Goal: Find contact information: Find contact information

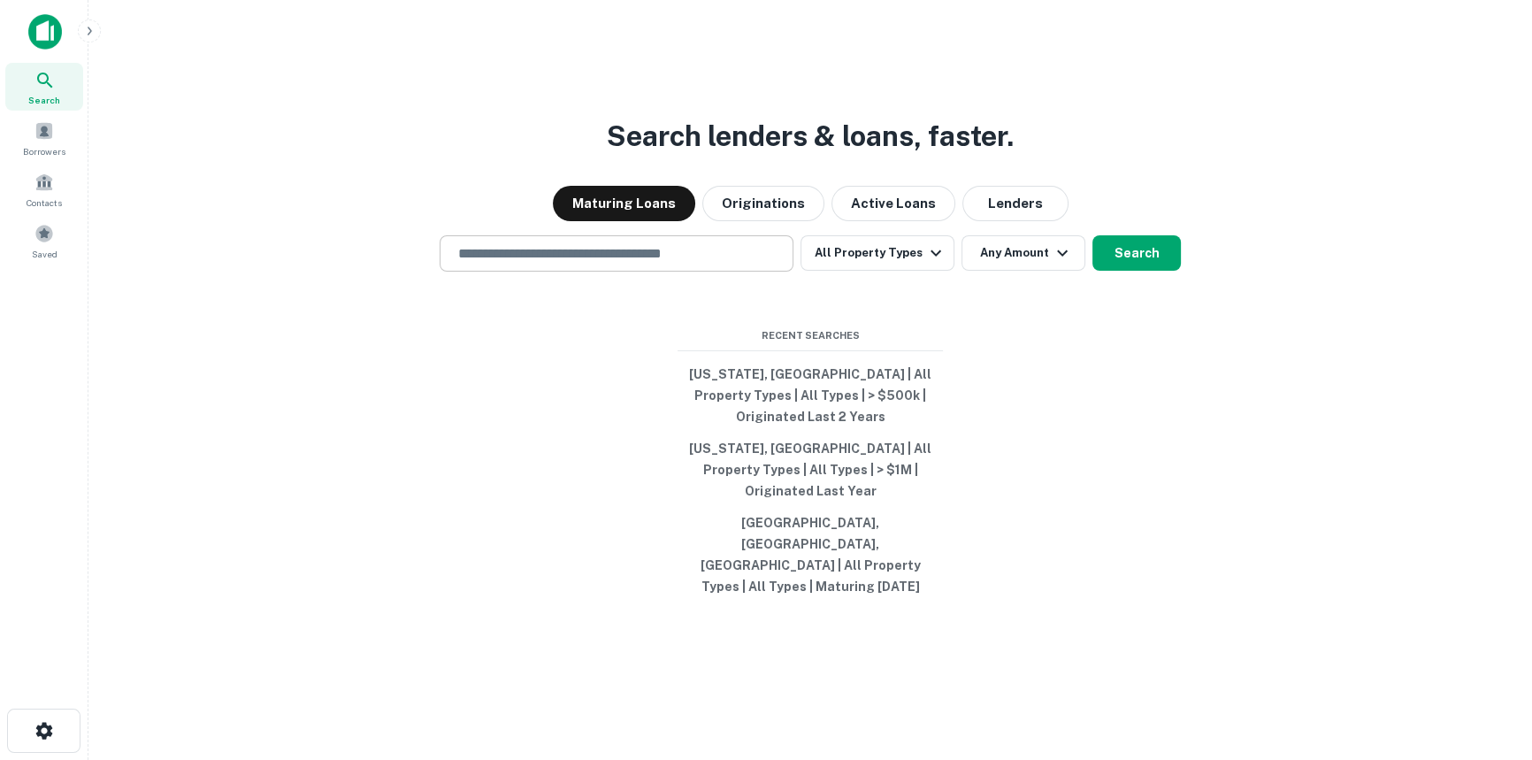
drag, startPoint x: 0, startPoint y: 0, endPoint x: 616, endPoint y: 292, distance: 681.3
click at [616, 264] on input "text" at bounding box center [617, 253] width 338 height 20
click at [655, 264] on input "text" at bounding box center [617, 253] width 338 height 20
paste input "**********"
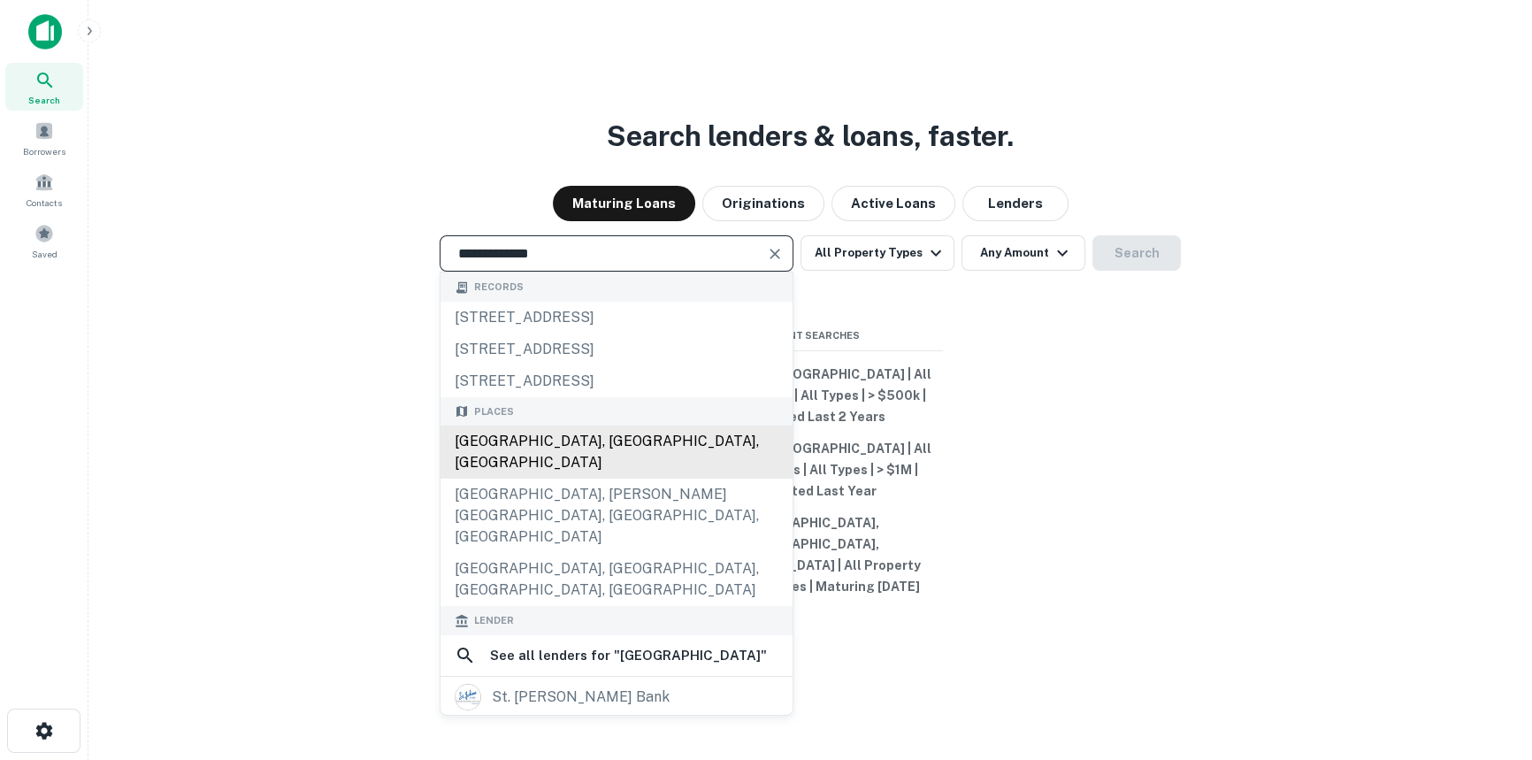
click at [662, 478] on div "[GEOGRAPHIC_DATA], [GEOGRAPHIC_DATA], [GEOGRAPHIC_DATA]" at bounding box center [616, 451] width 352 height 53
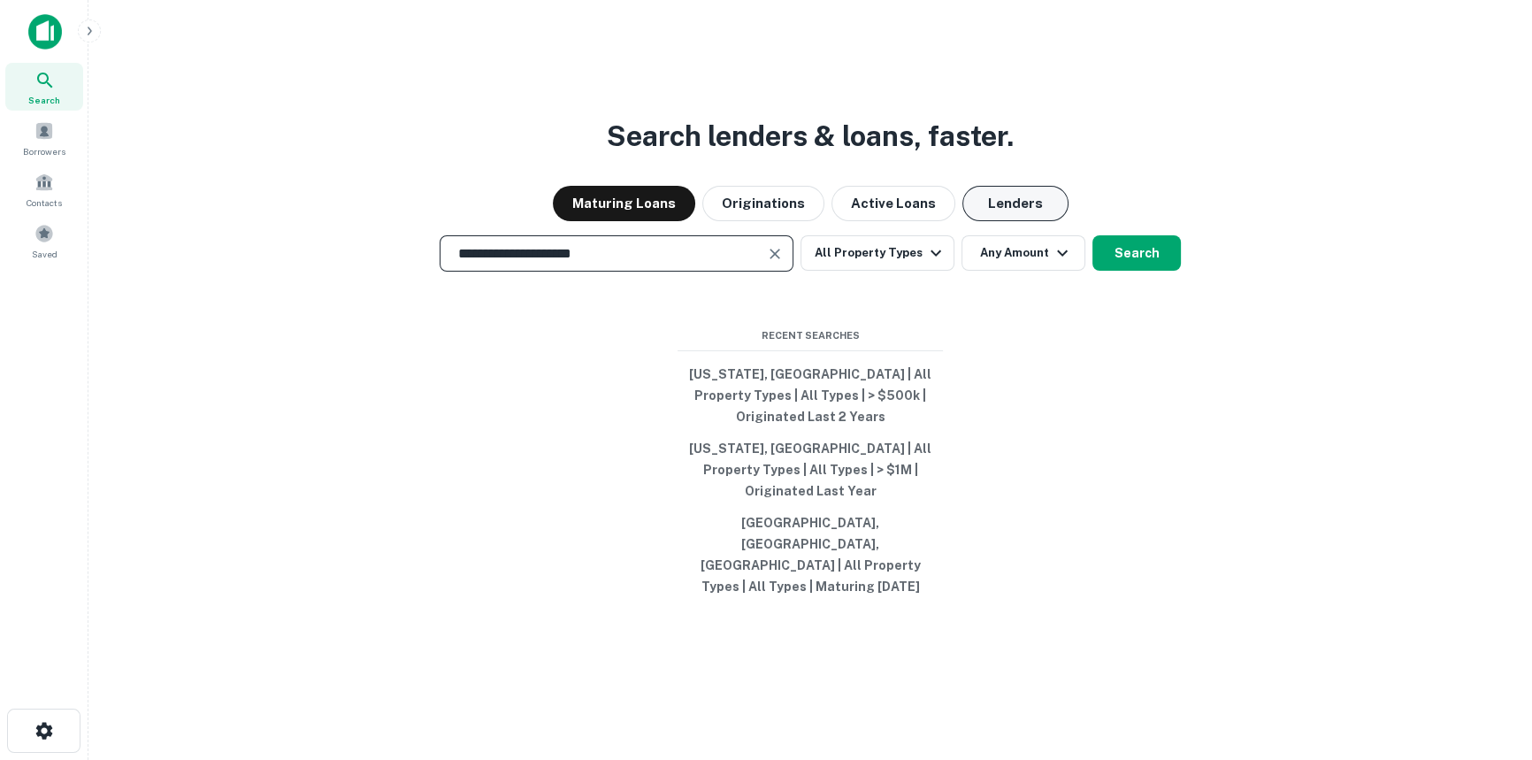
type input "**********"
click at [1007, 221] on button "Lenders" at bounding box center [1015, 203] width 106 height 35
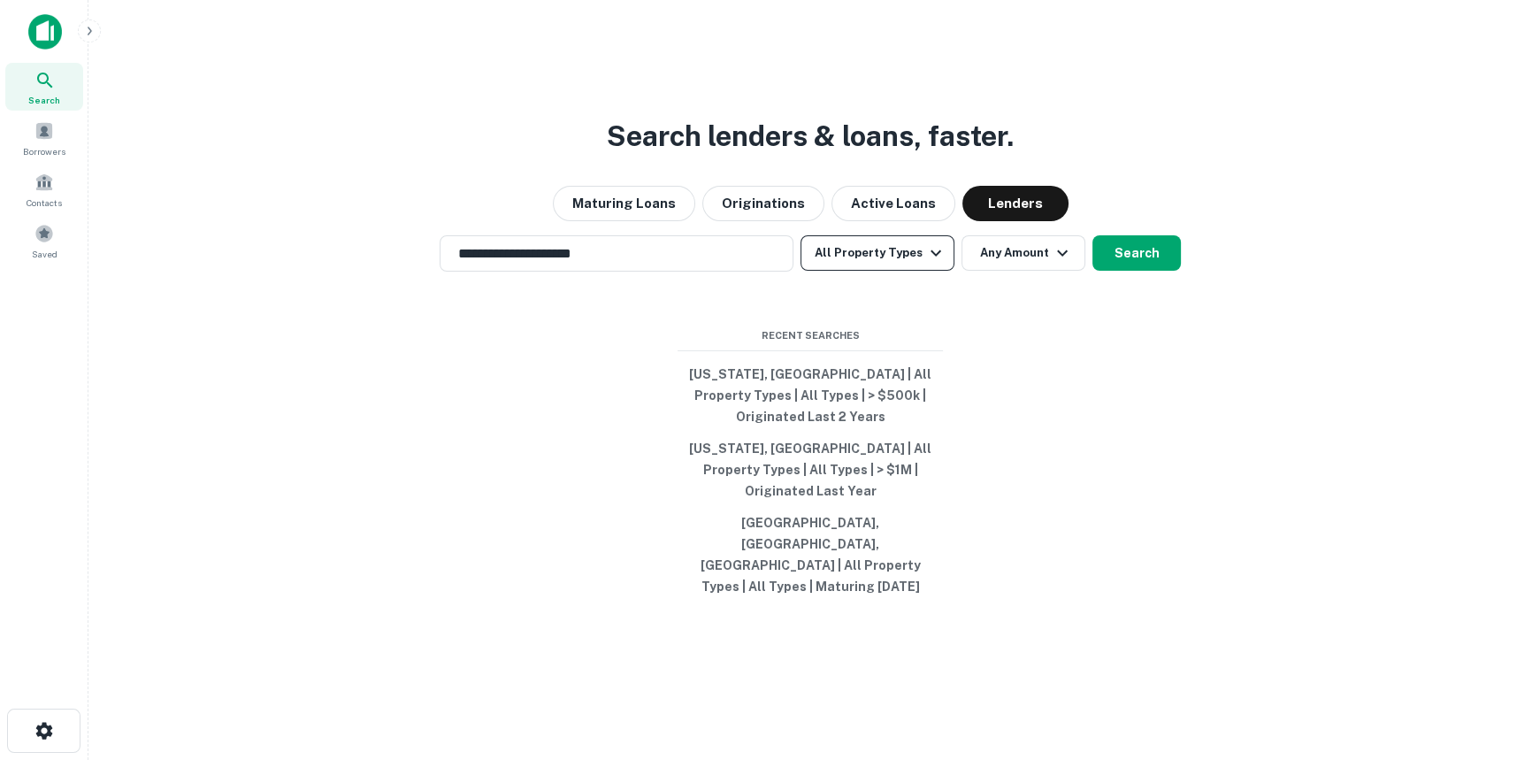
click at [927, 264] on icon "button" at bounding box center [935, 252] width 21 height 21
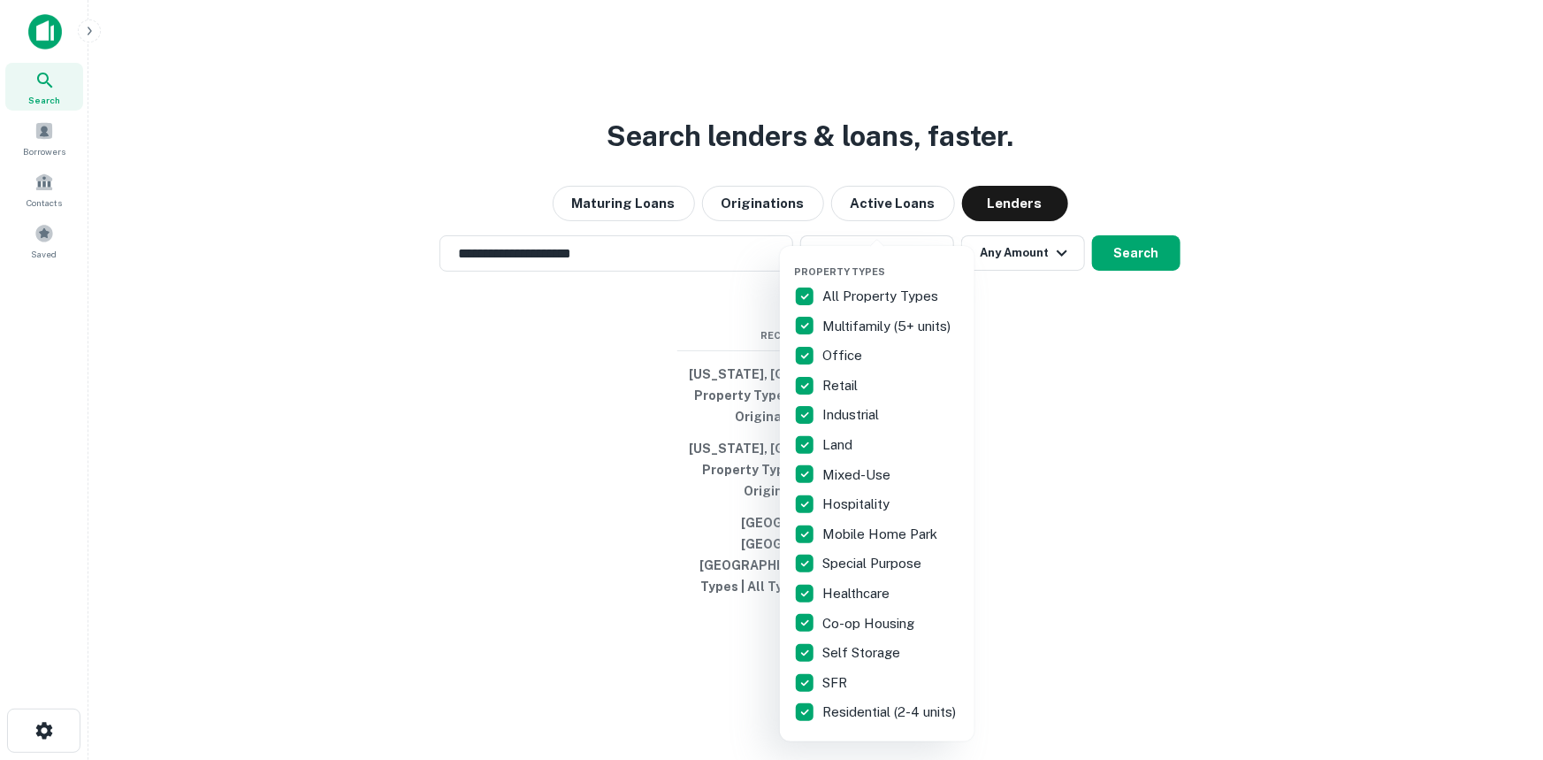
click at [1044, 389] on div at bounding box center [771, 380] width 1543 height 760
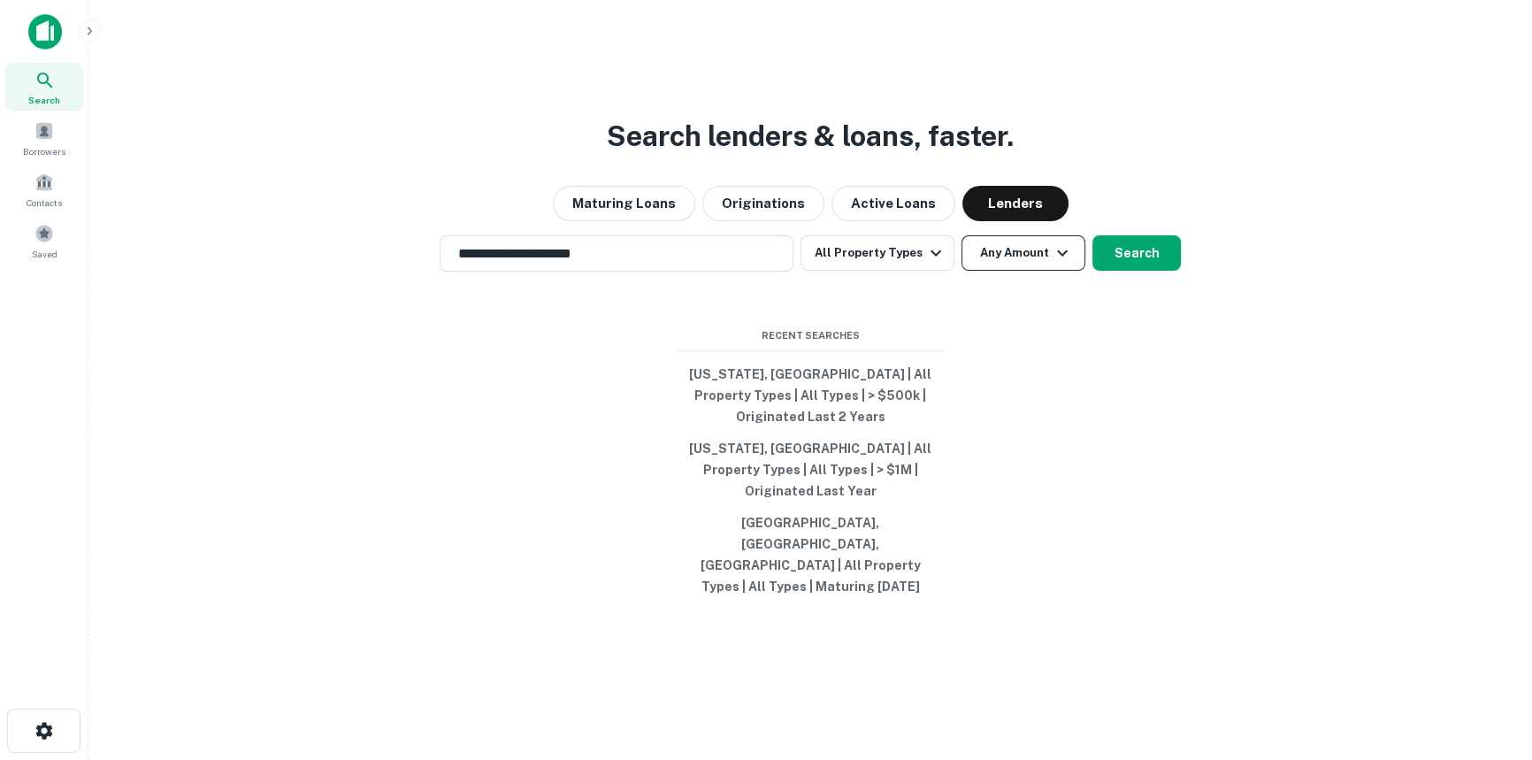
click at [1035, 271] on button "Any Amount" at bounding box center [1023, 252] width 124 height 35
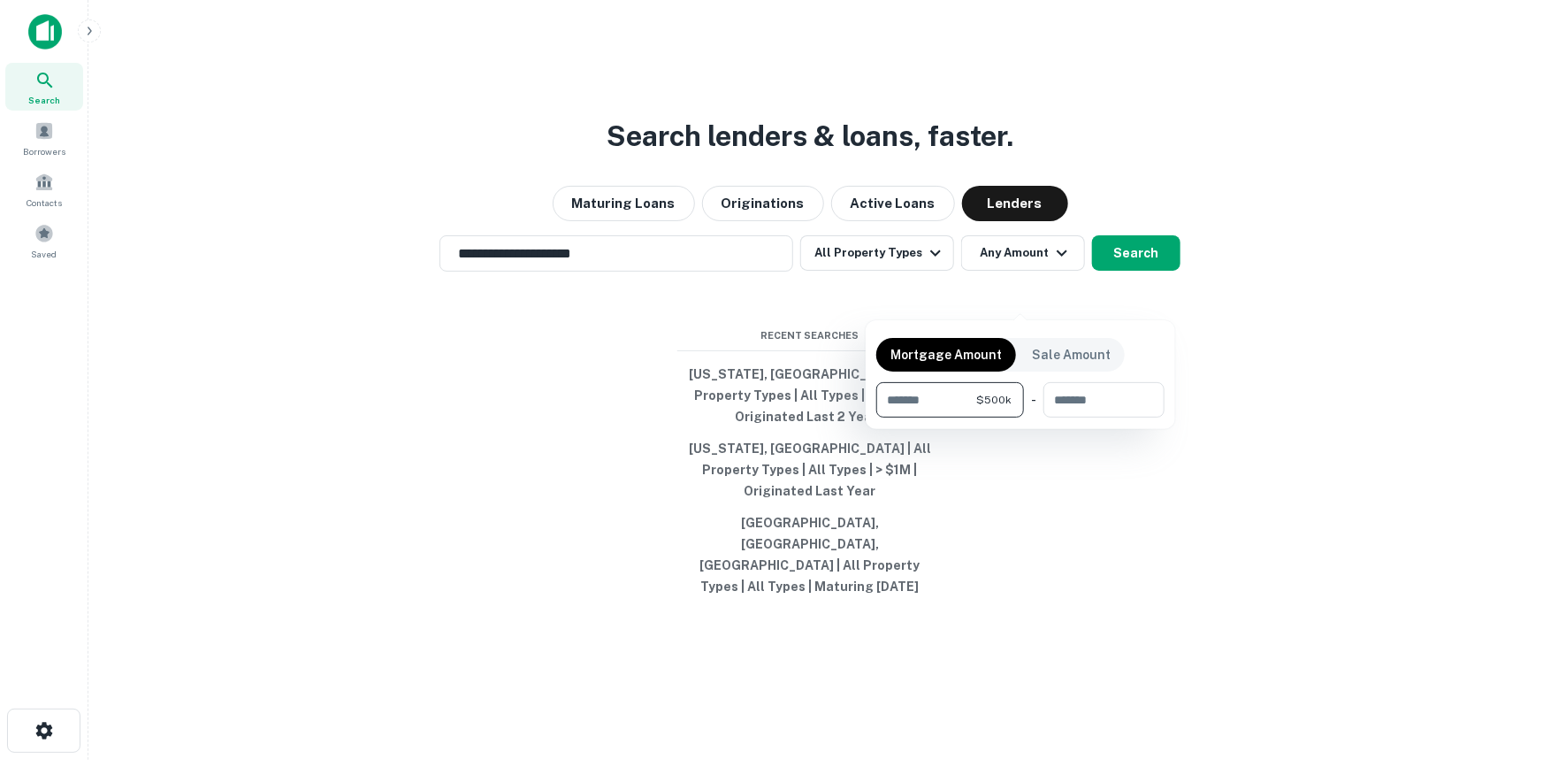
type input "******"
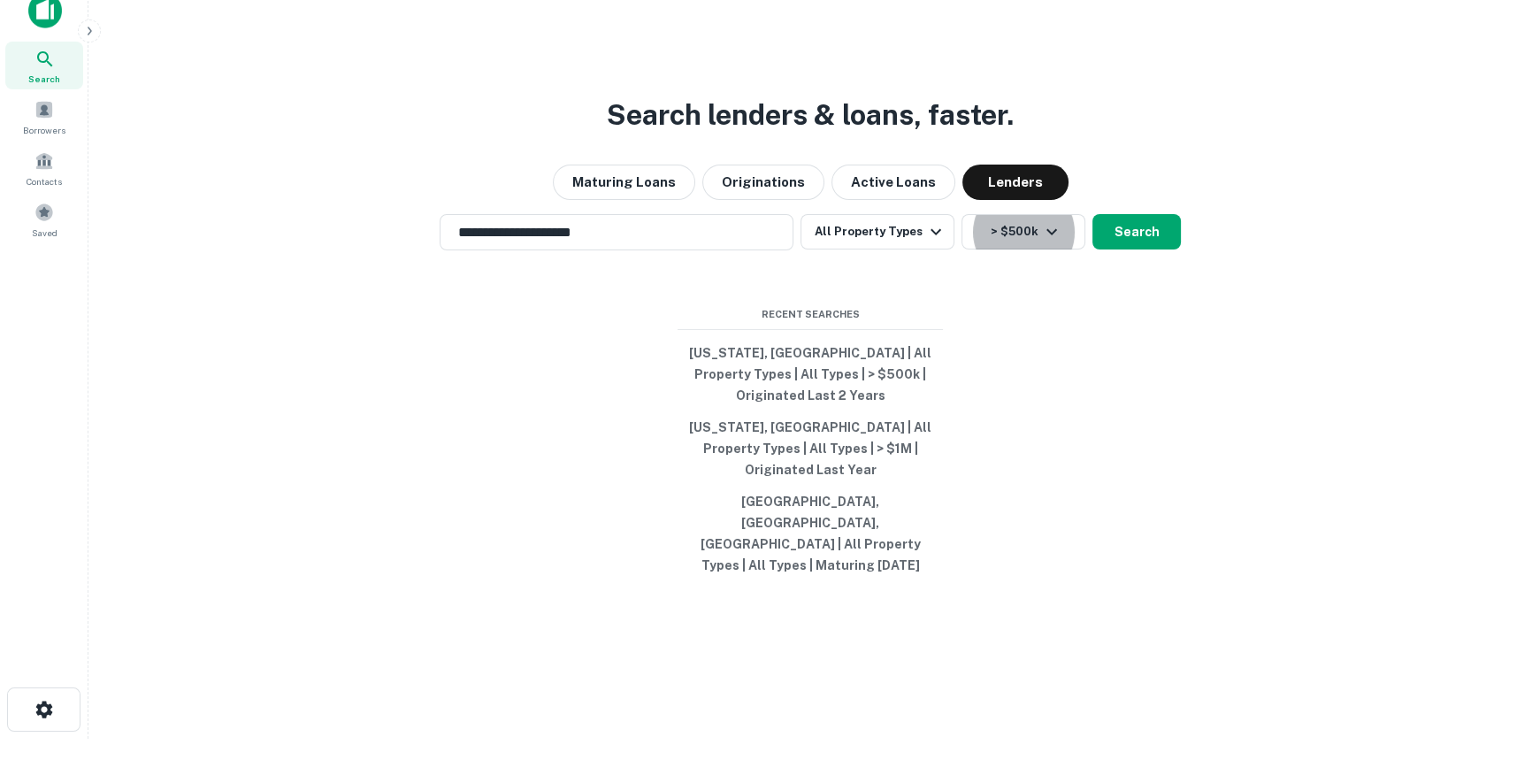
scroll to position [27, 0]
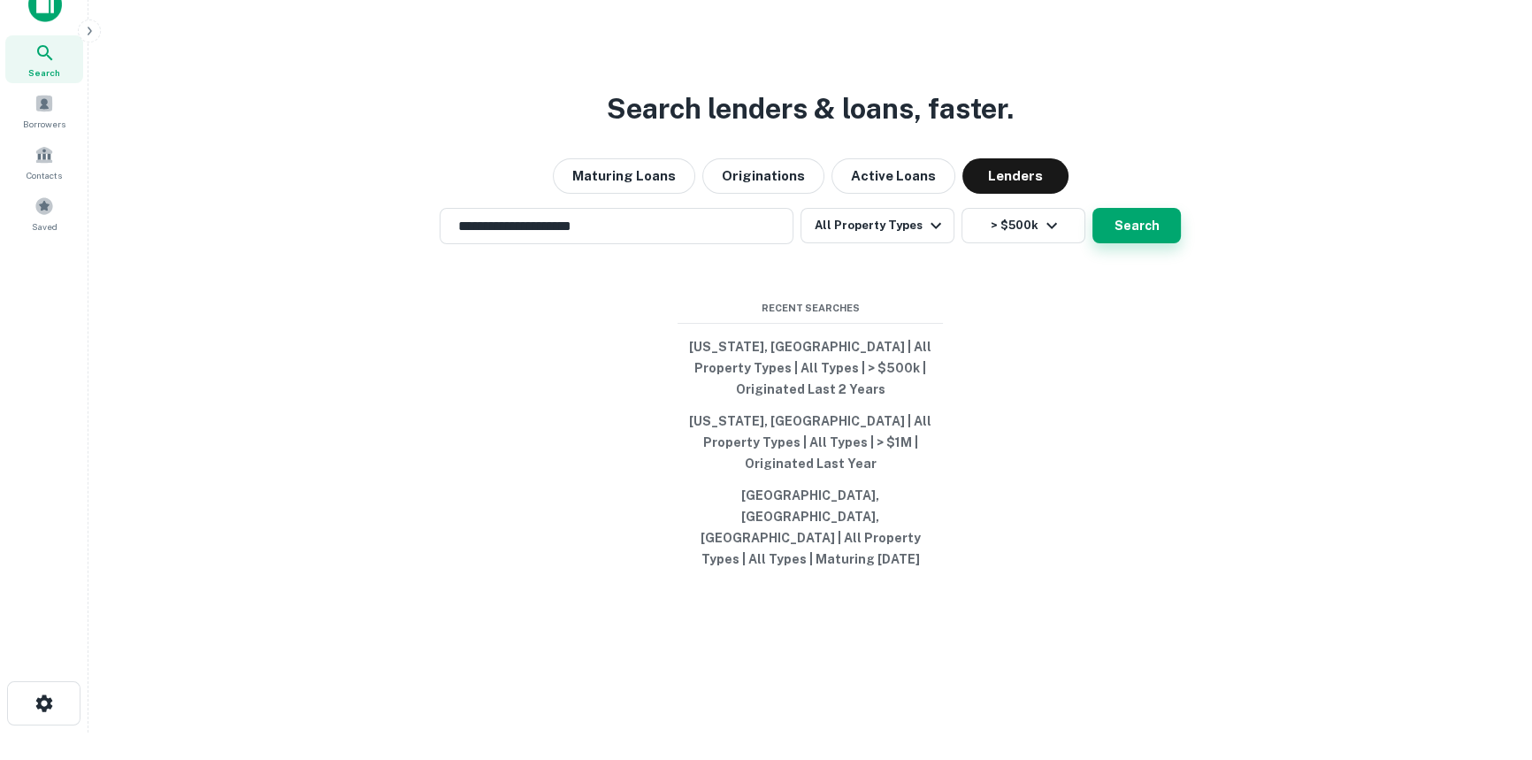
click at [1145, 243] on button "Search" at bounding box center [1136, 225] width 88 height 35
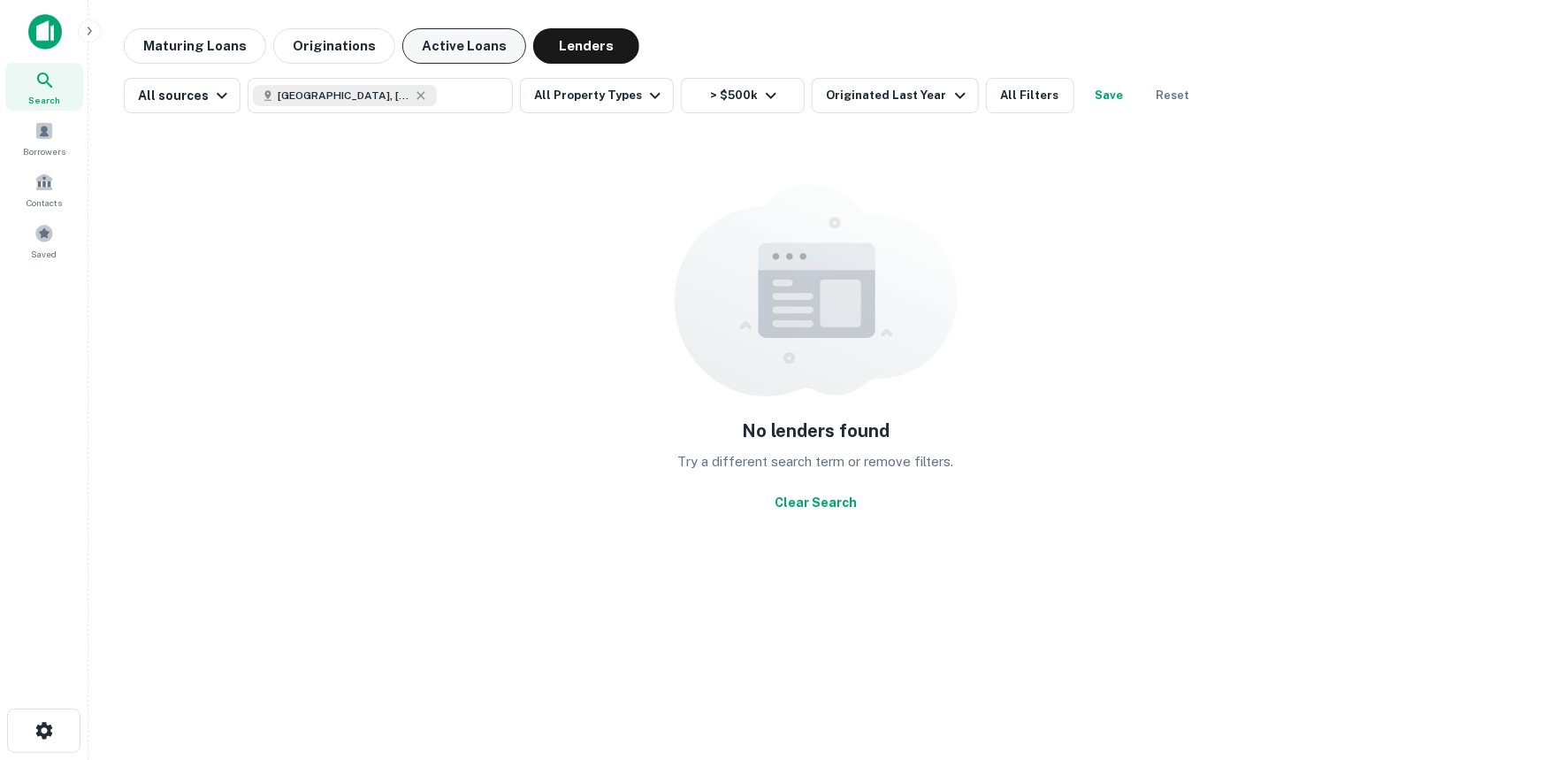
click at [452, 45] on button "Active Loans" at bounding box center [464, 45] width 124 height 35
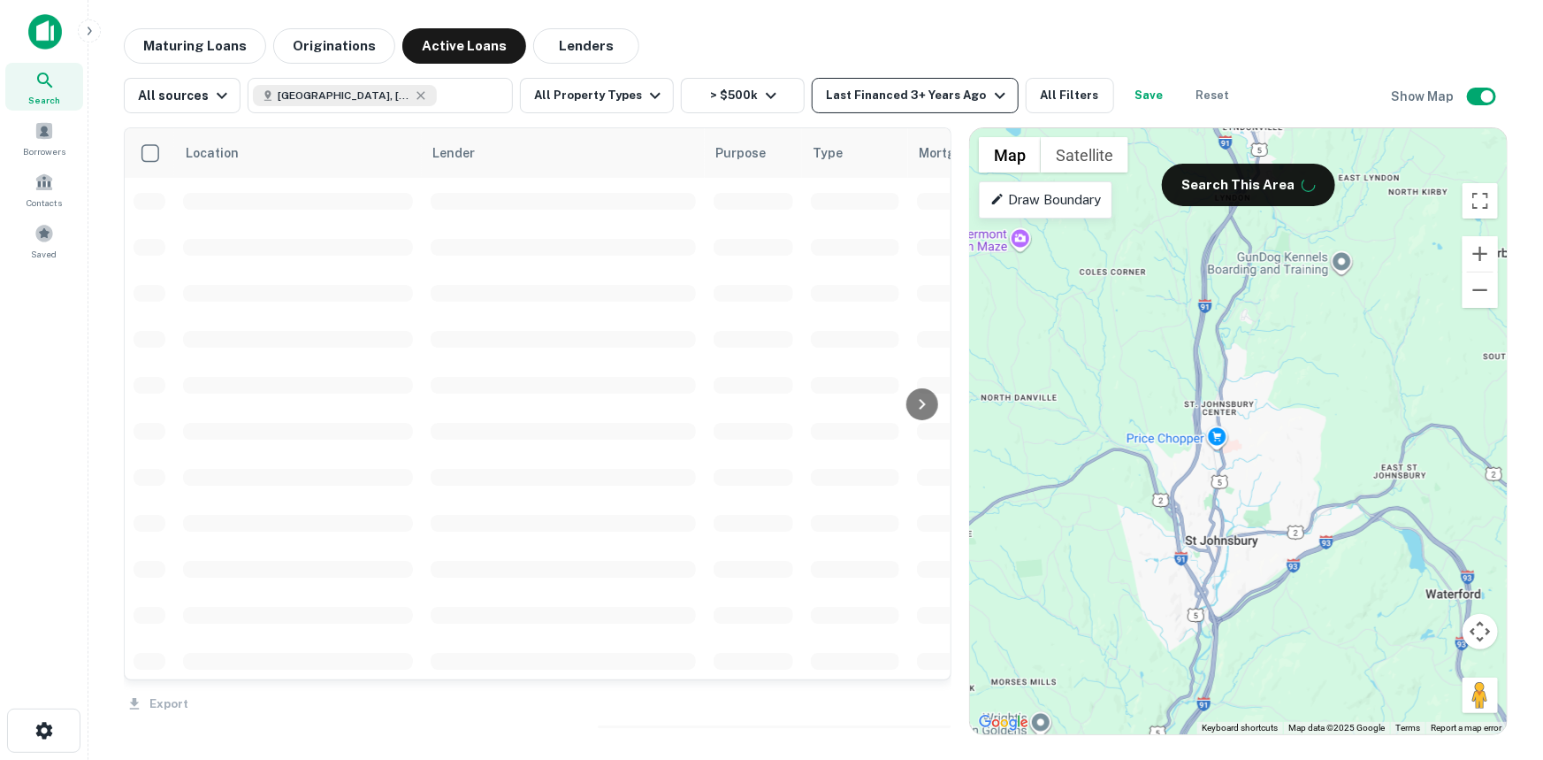
click at [874, 106] on button "Last Financed 3+ Years Ago" at bounding box center [915, 95] width 206 height 35
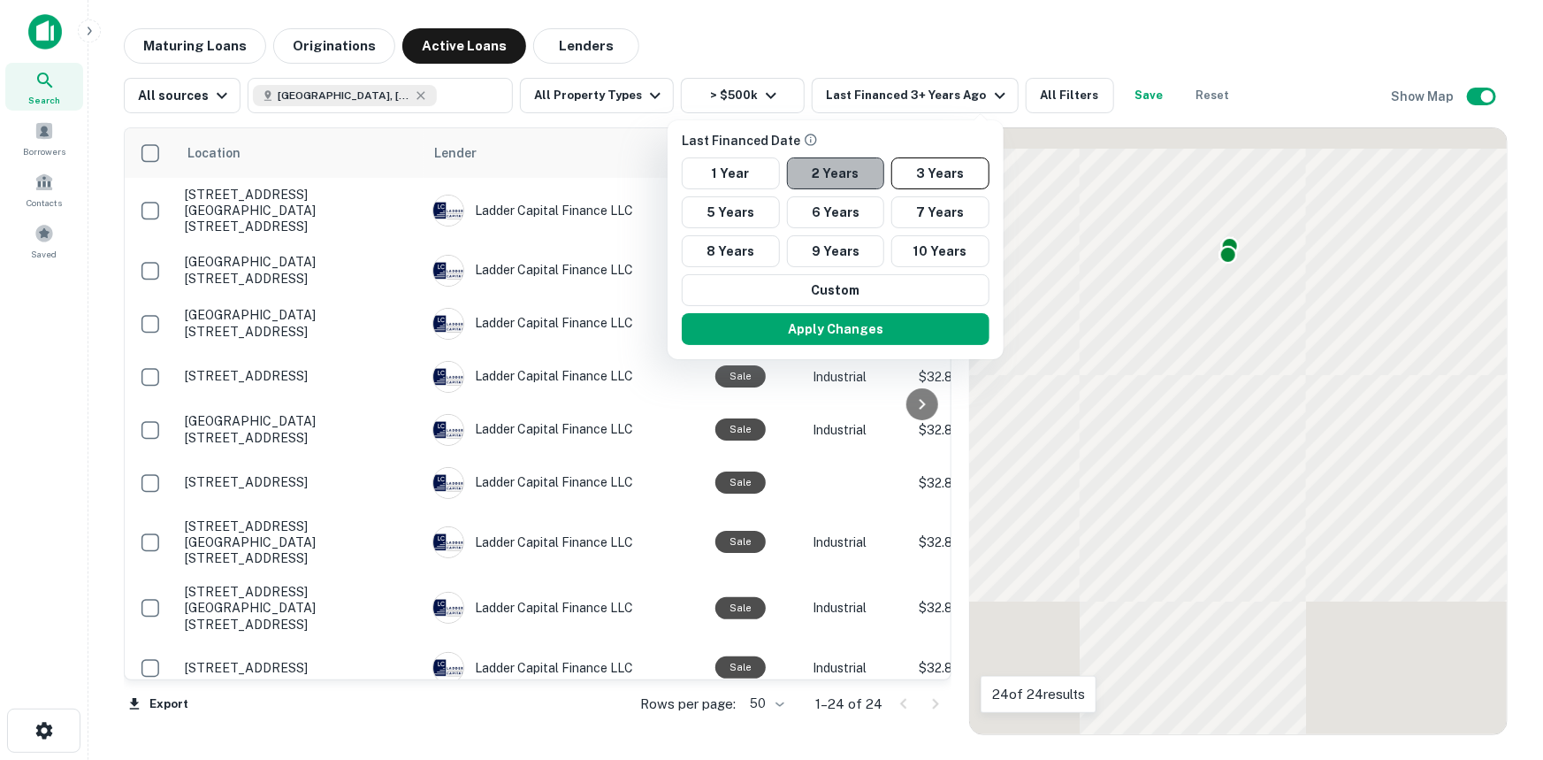
click at [830, 174] on button "2 Years" at bounding box center [836, 173] width 98 height 32
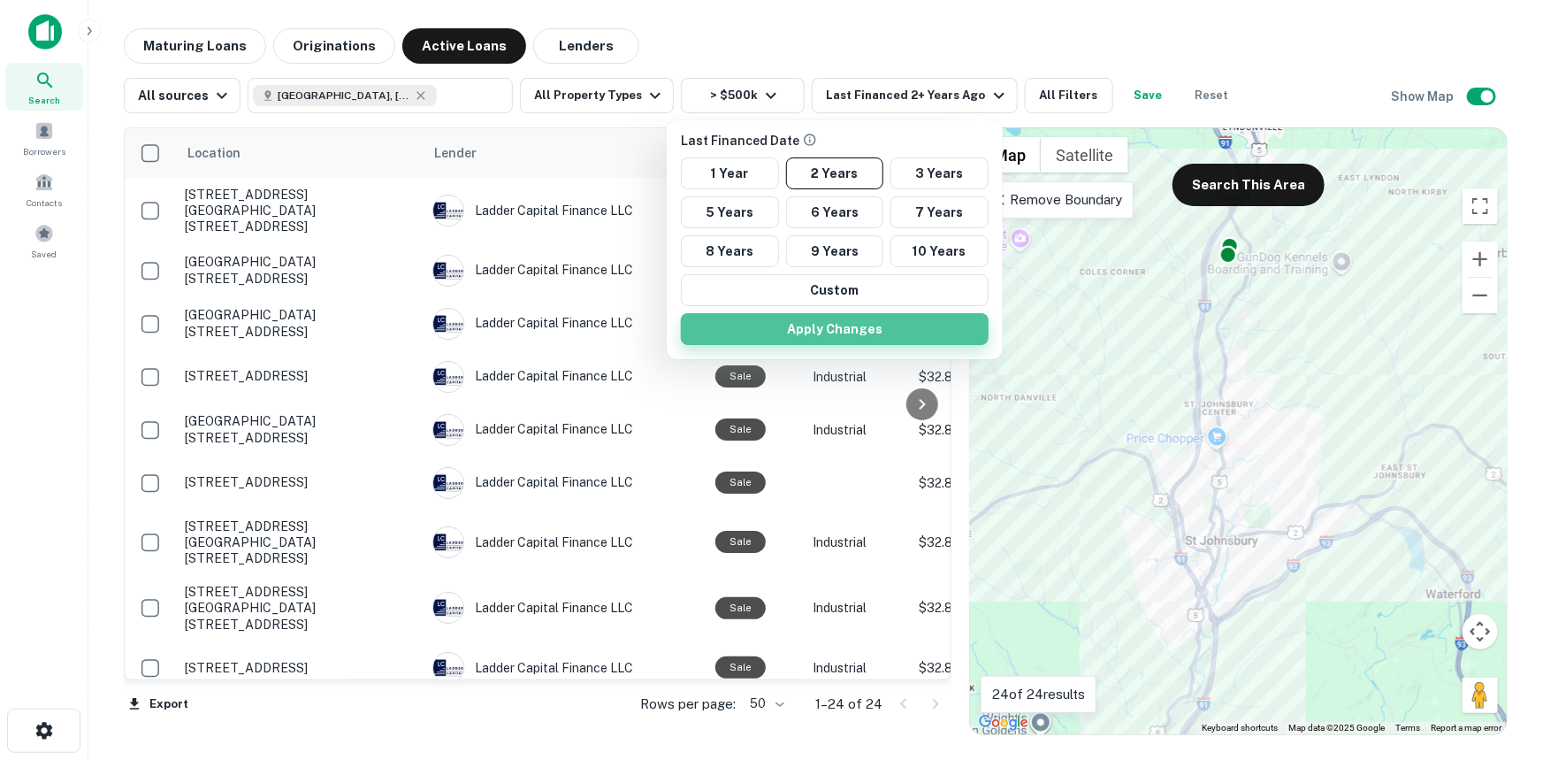
click at [869, 330] on button "Apply Changes" at bounding box center [835, 329] width 308 height 32
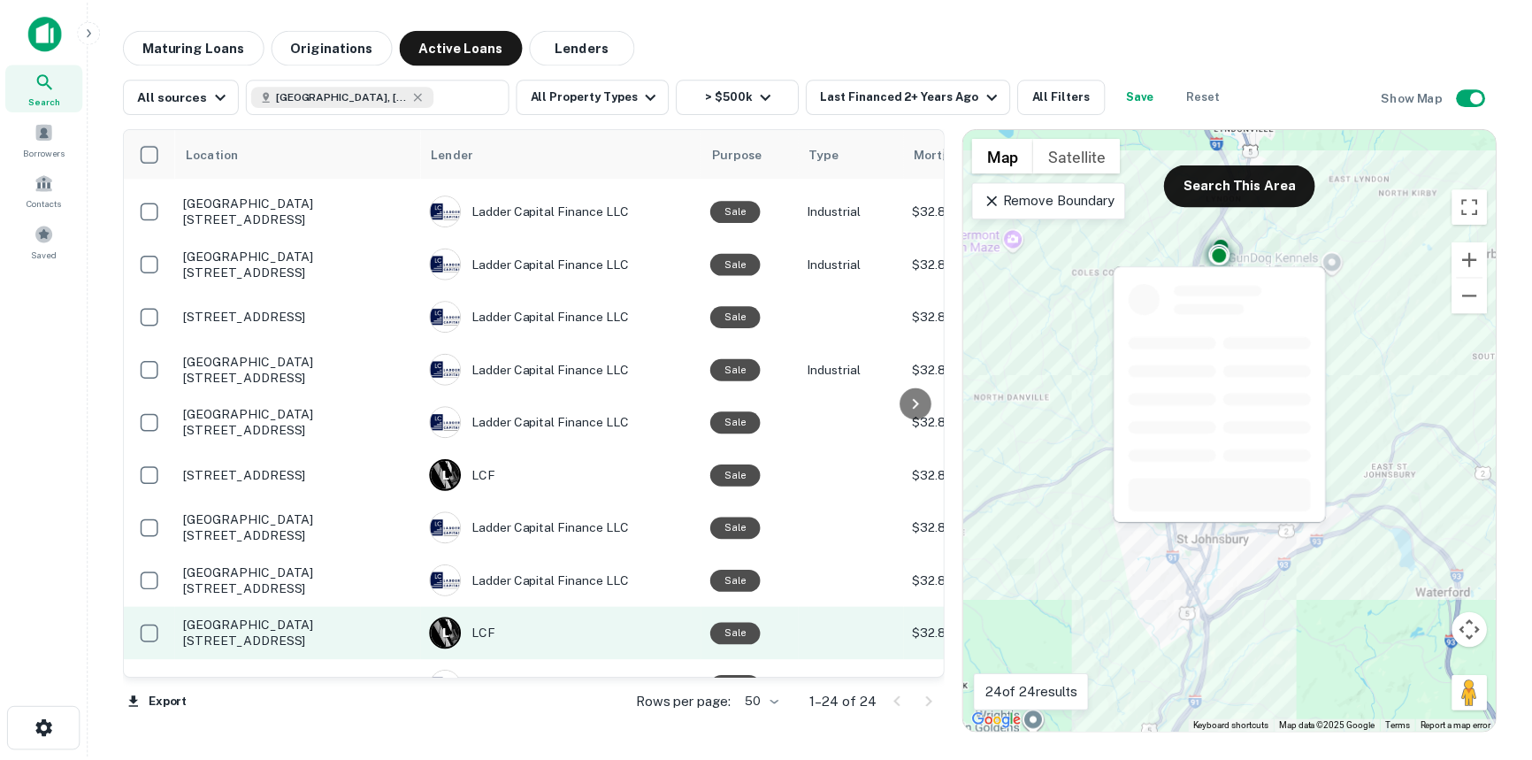
scroll to position [783, 0]
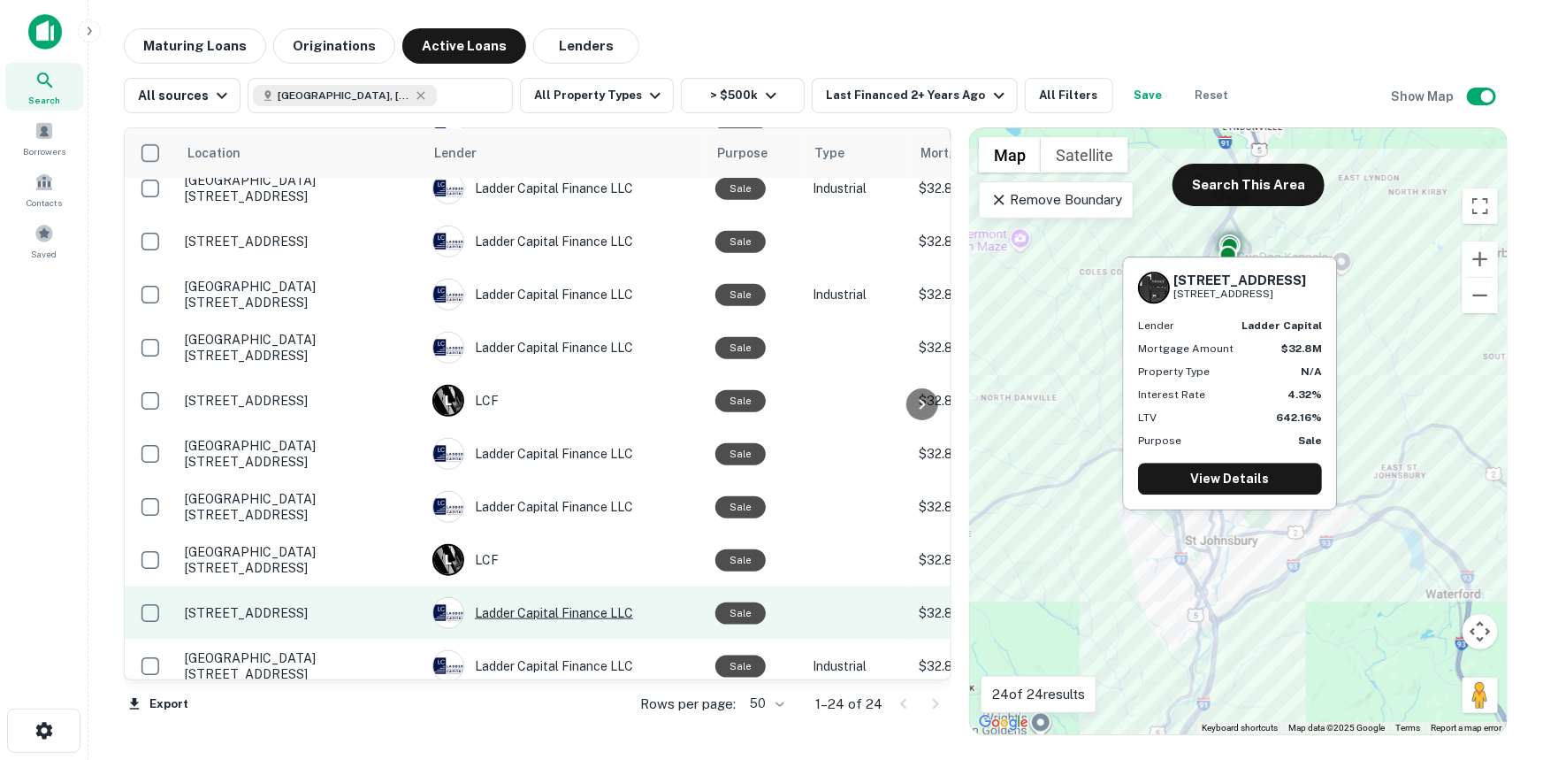
click at [499, 597] on div "Ladder Capital Finance LLC" at bounding box center [565, 613] width 265 height 32
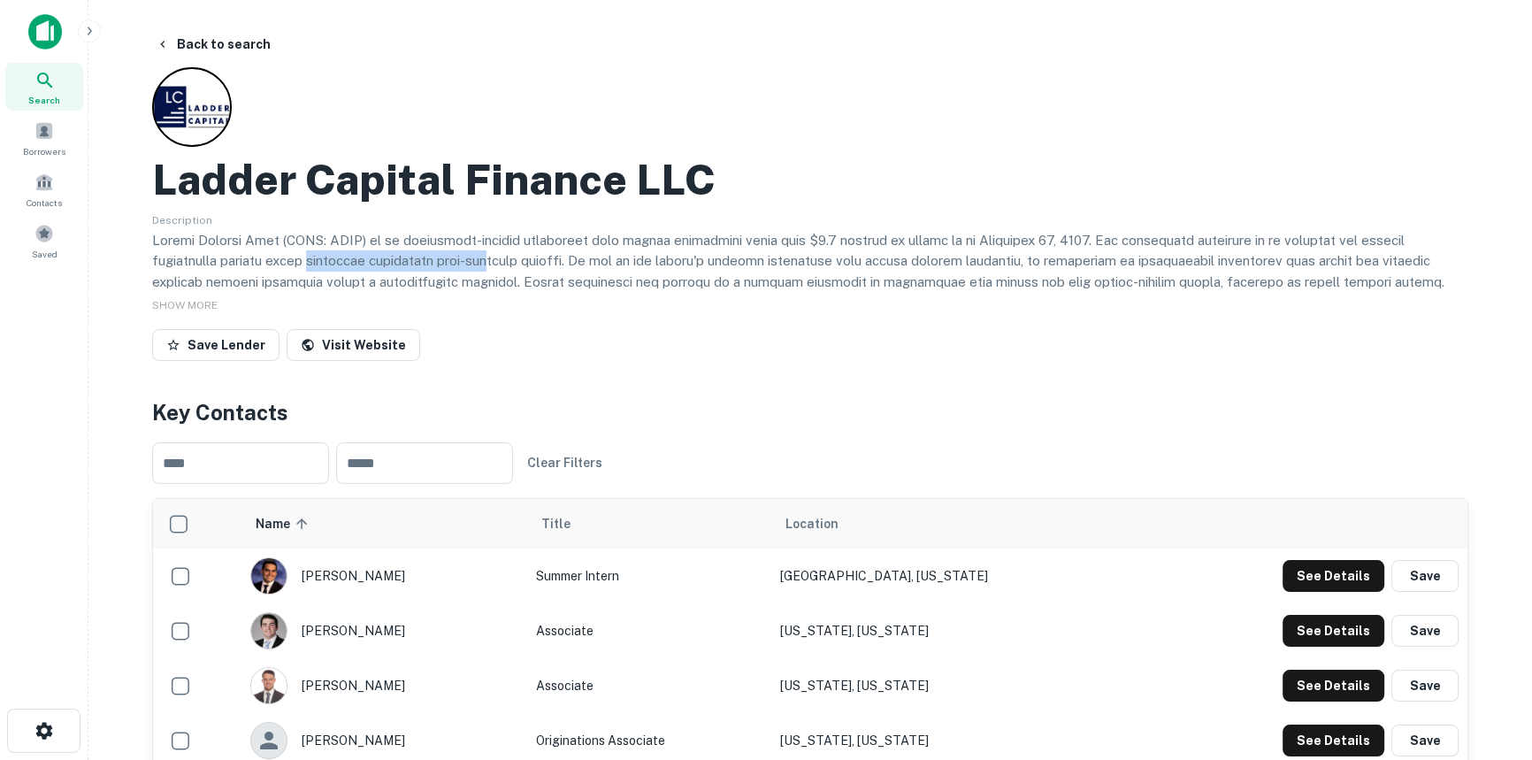
drag, startPoint x: 310, startPoint y: 265, endPoint x: 484, endPoint y: 261, distance: 173.4
click at [484, 261] on p at bounding box center [810, 313] width 1316 height 167
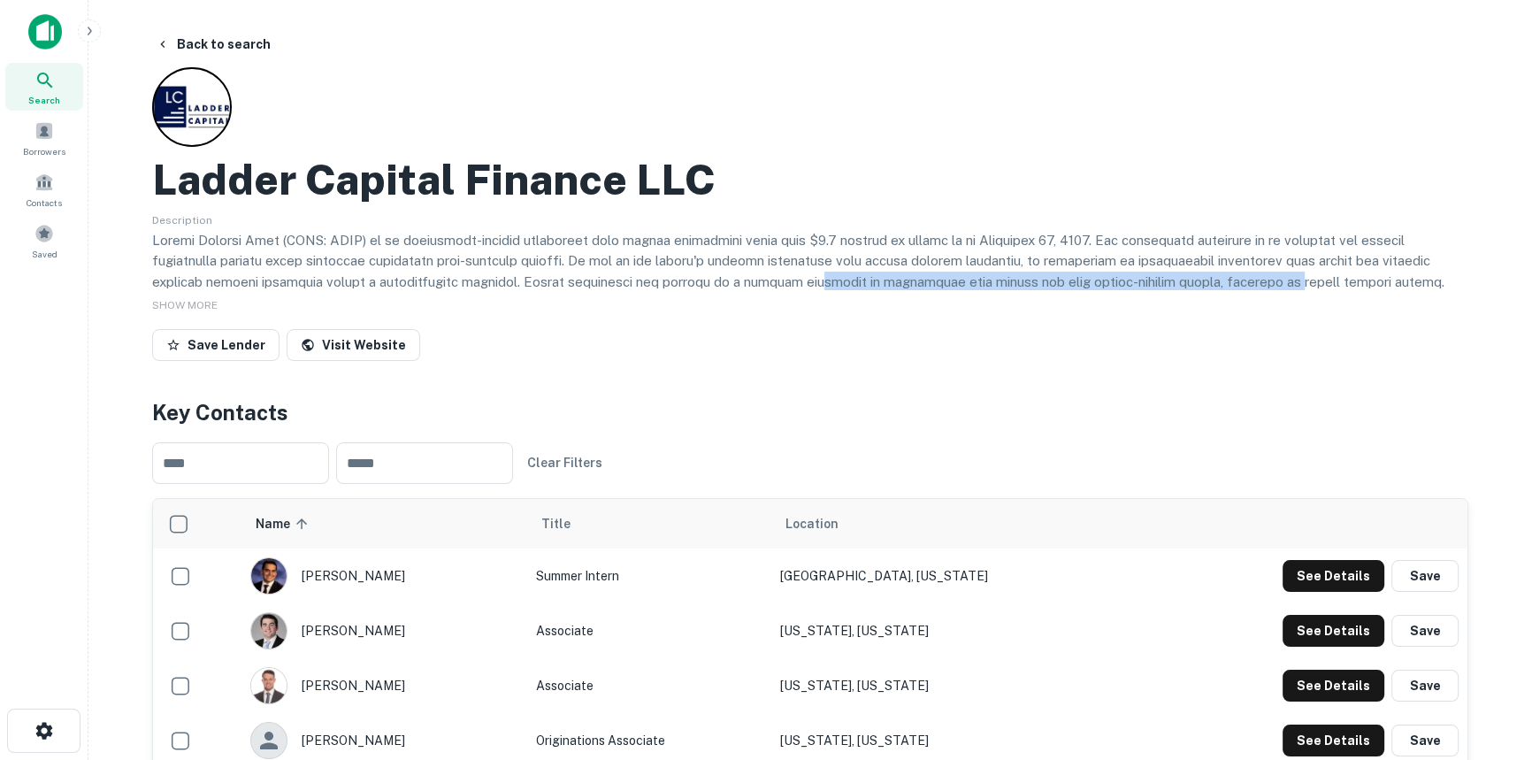
drag, startPoint x: 734, startPoint y: 281, endPoint x: 1189, endPoint y: 276, distance: 454.6
click at [1189, 275] on p at bounding box center [810, 313] width 1316 height 167
click at [1189, 276] on p at bounding box center [810, 313] width 1316 height 167
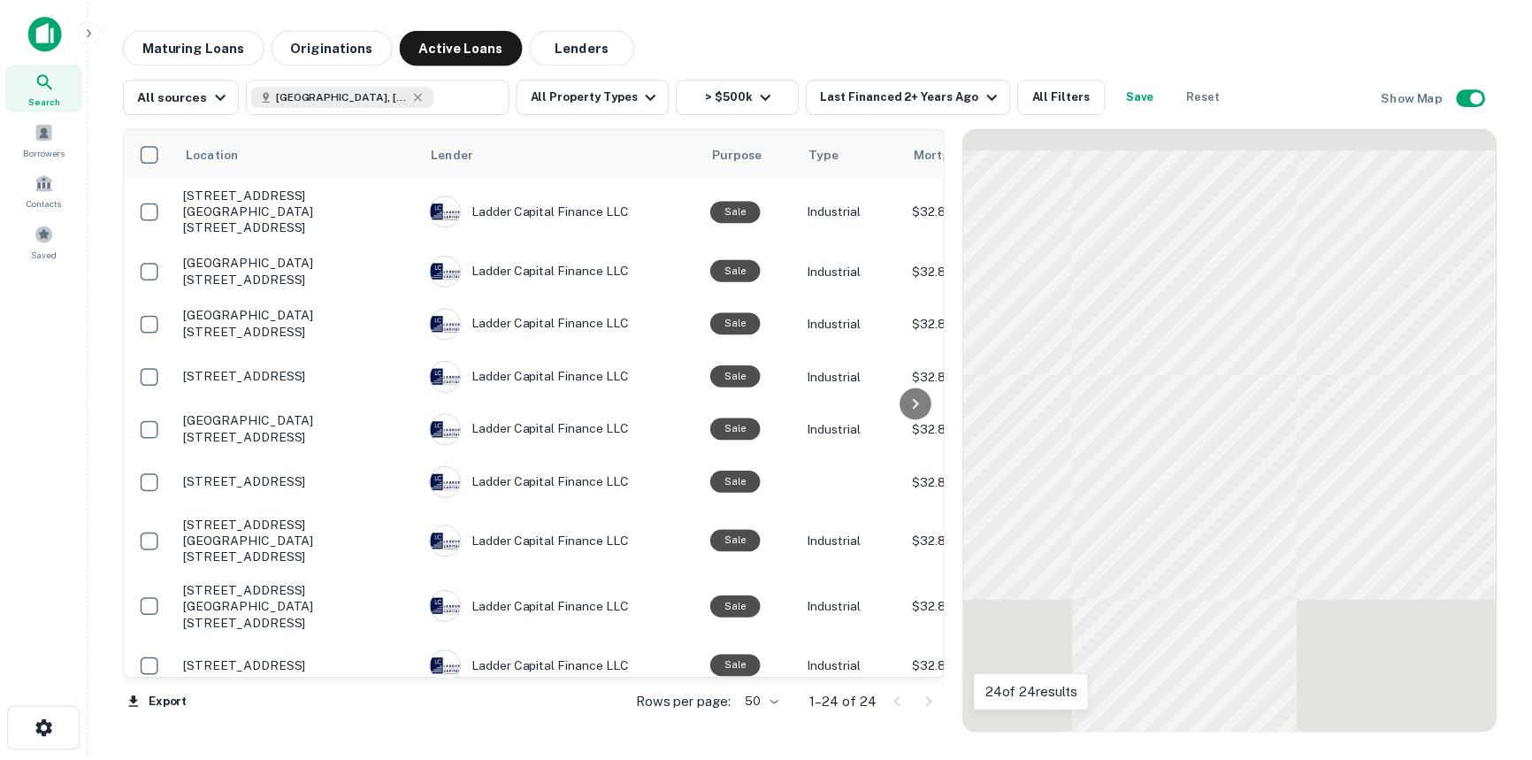
scroll to position [783, 0]
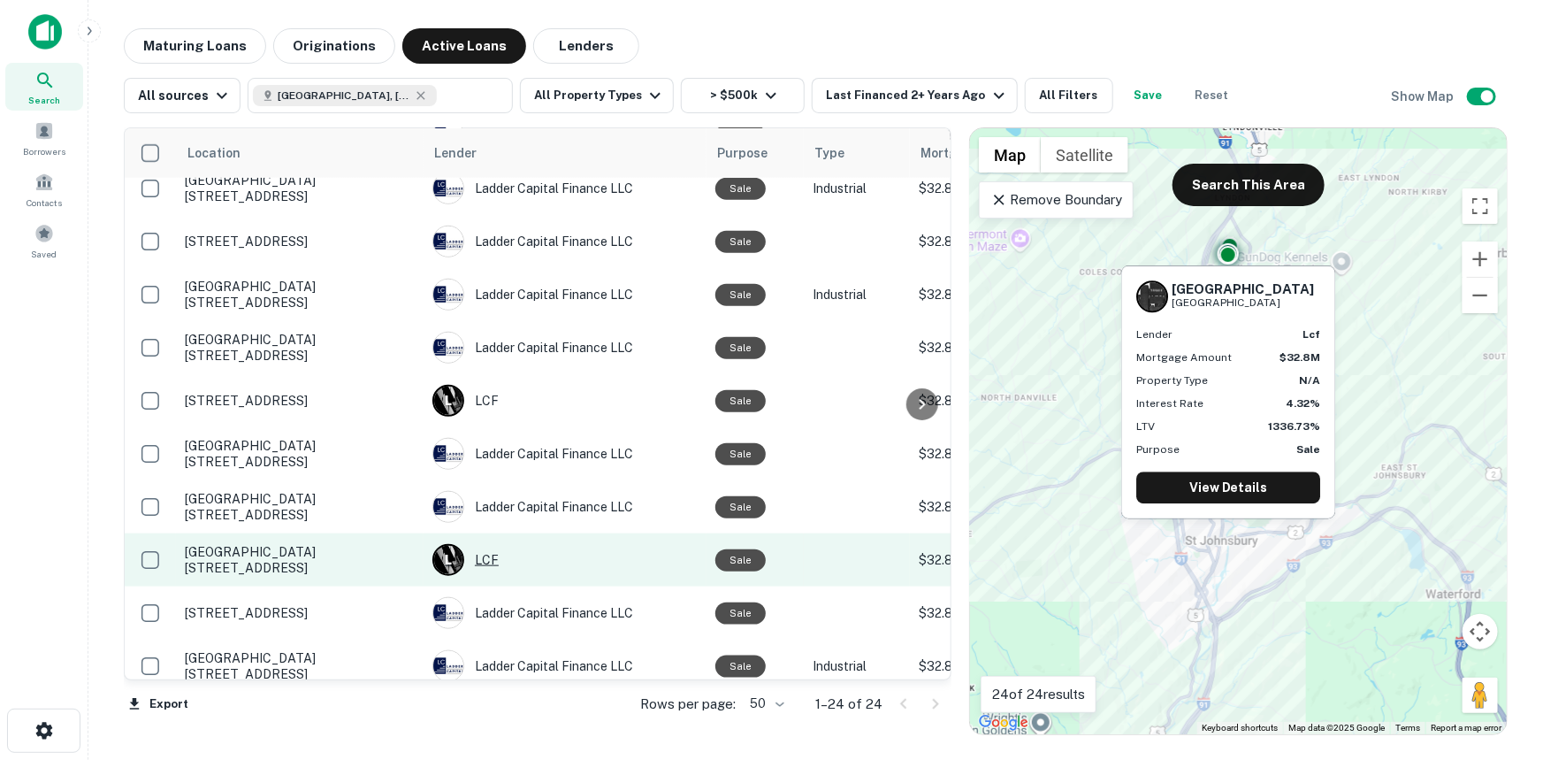
click at [452, 544] on div "L" at bounding box center [449, 560] width 32 height 32
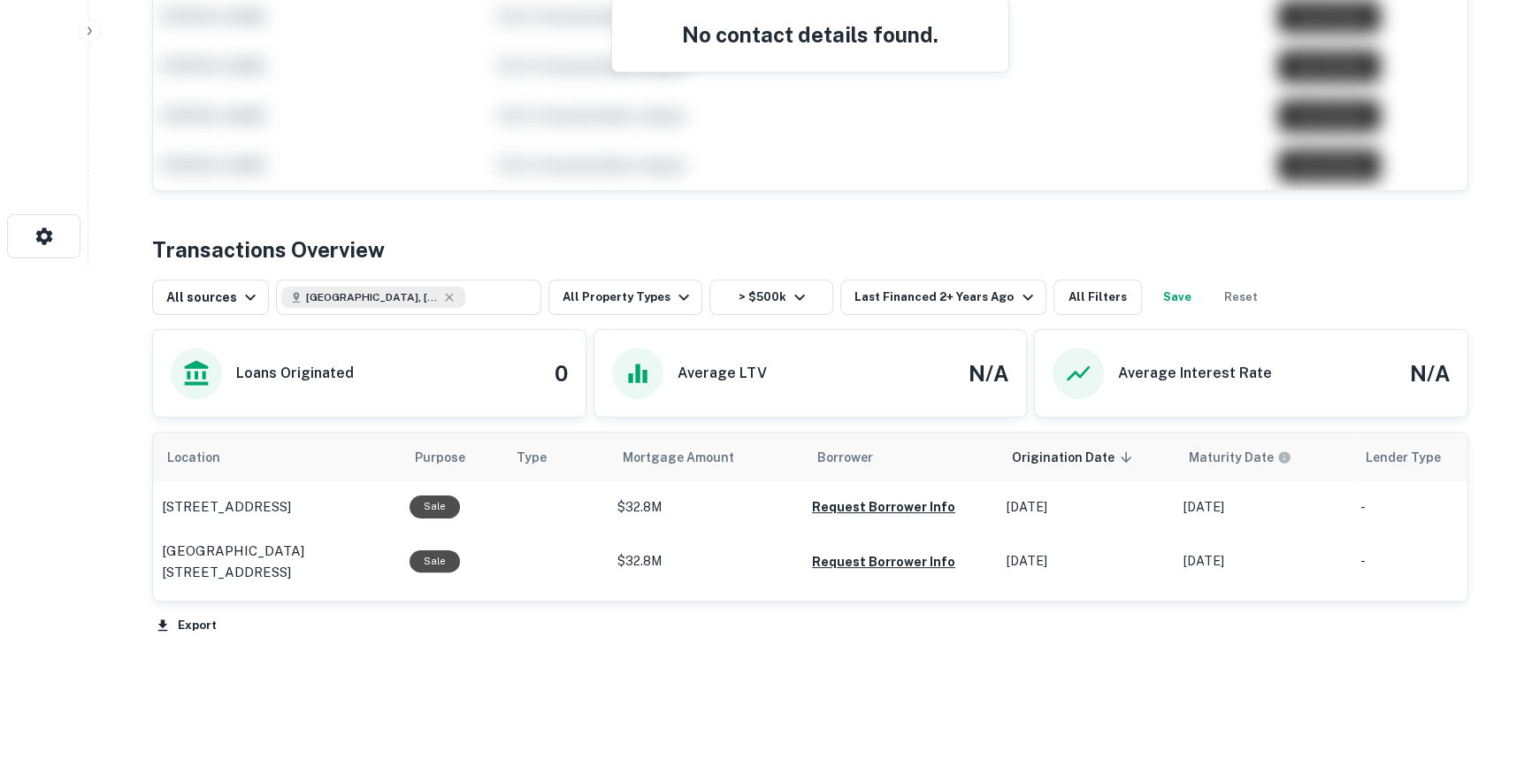
scroll to position [541, 0]
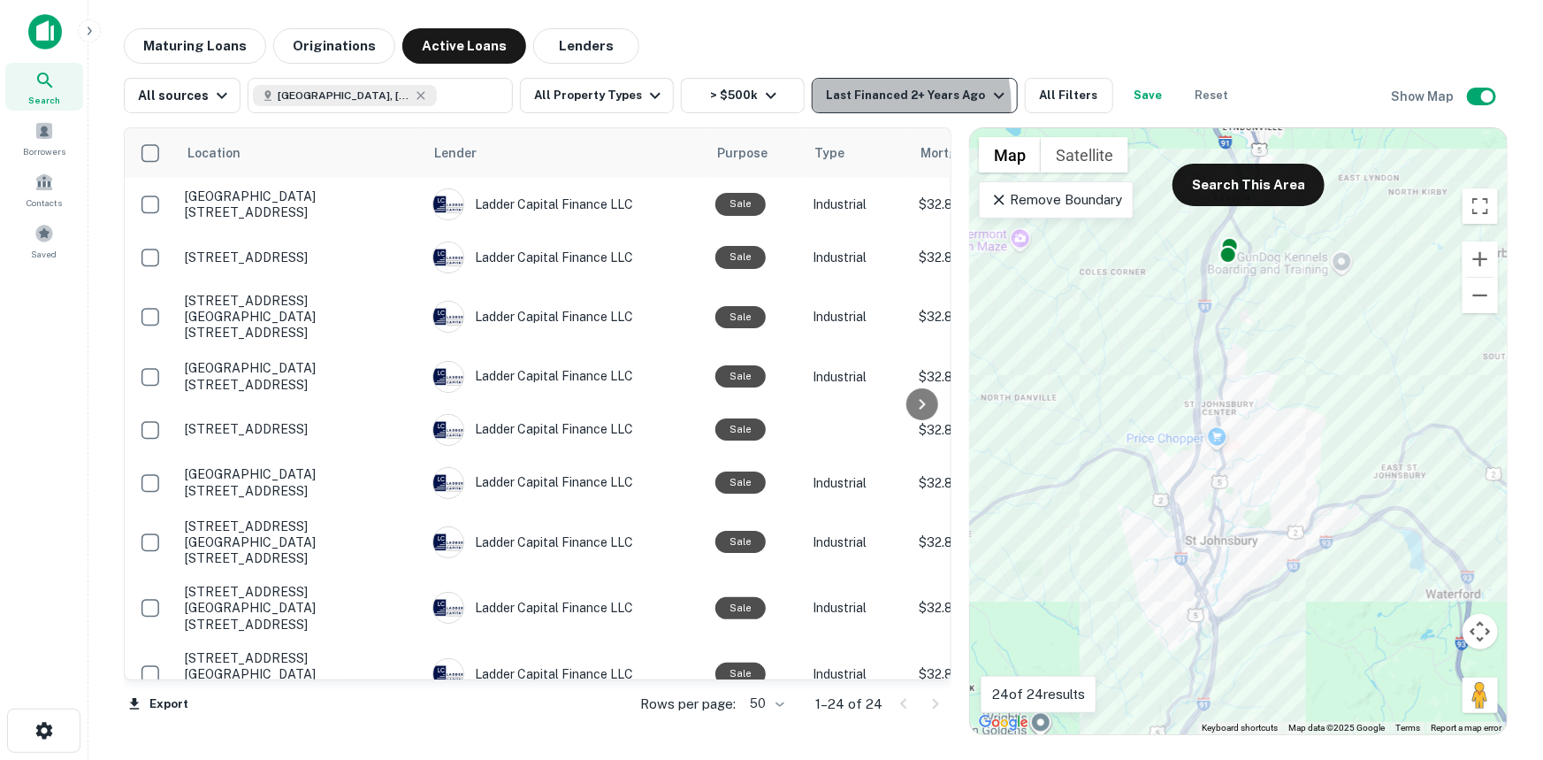
click at [861, 105] on div "Last Financed 2+ Years Ago" at bounding box center [917, 95] width 183 height 21
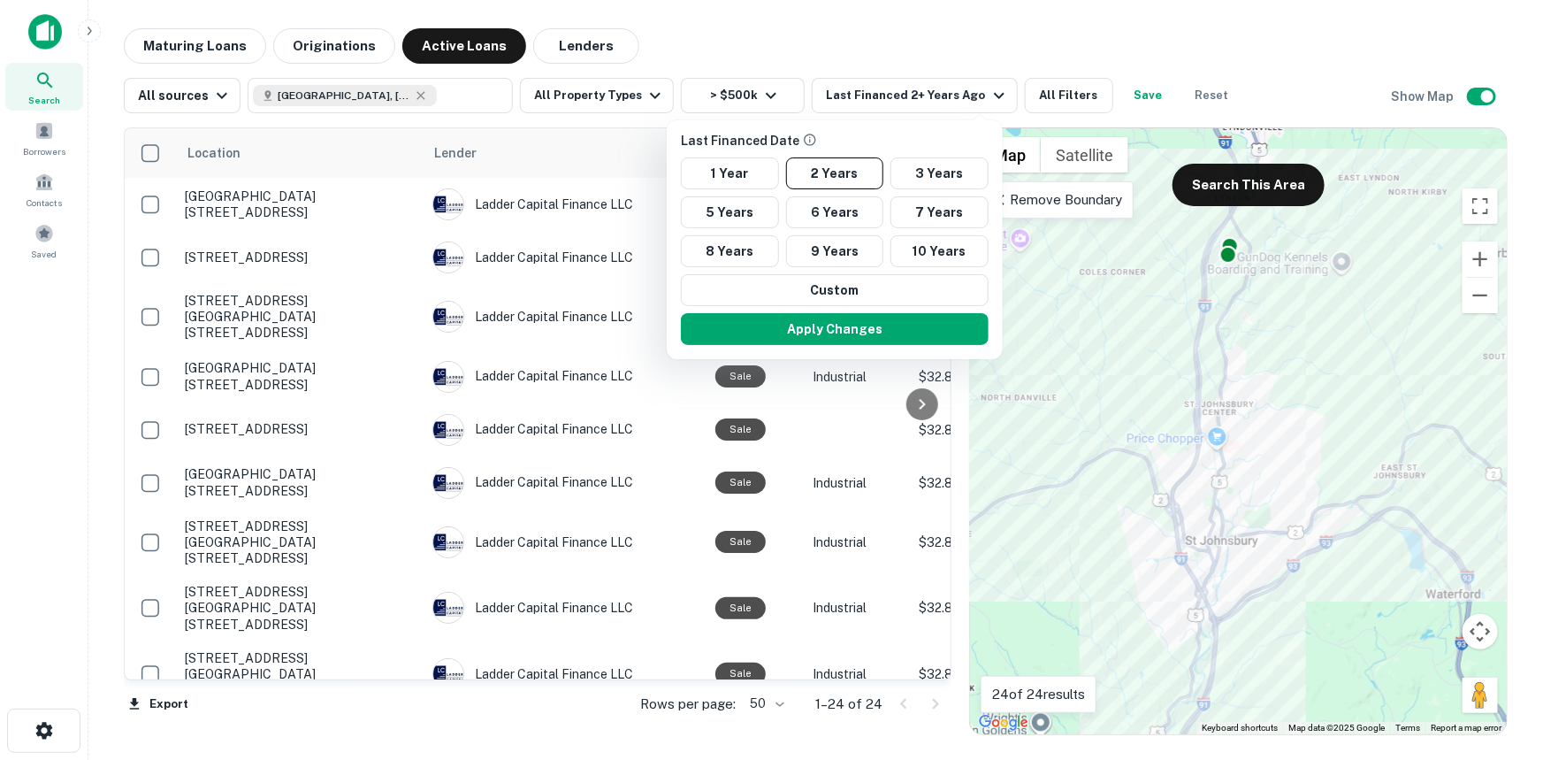
click at [916, 27] on div at bounding box center [771, 380] width 1543 height 760
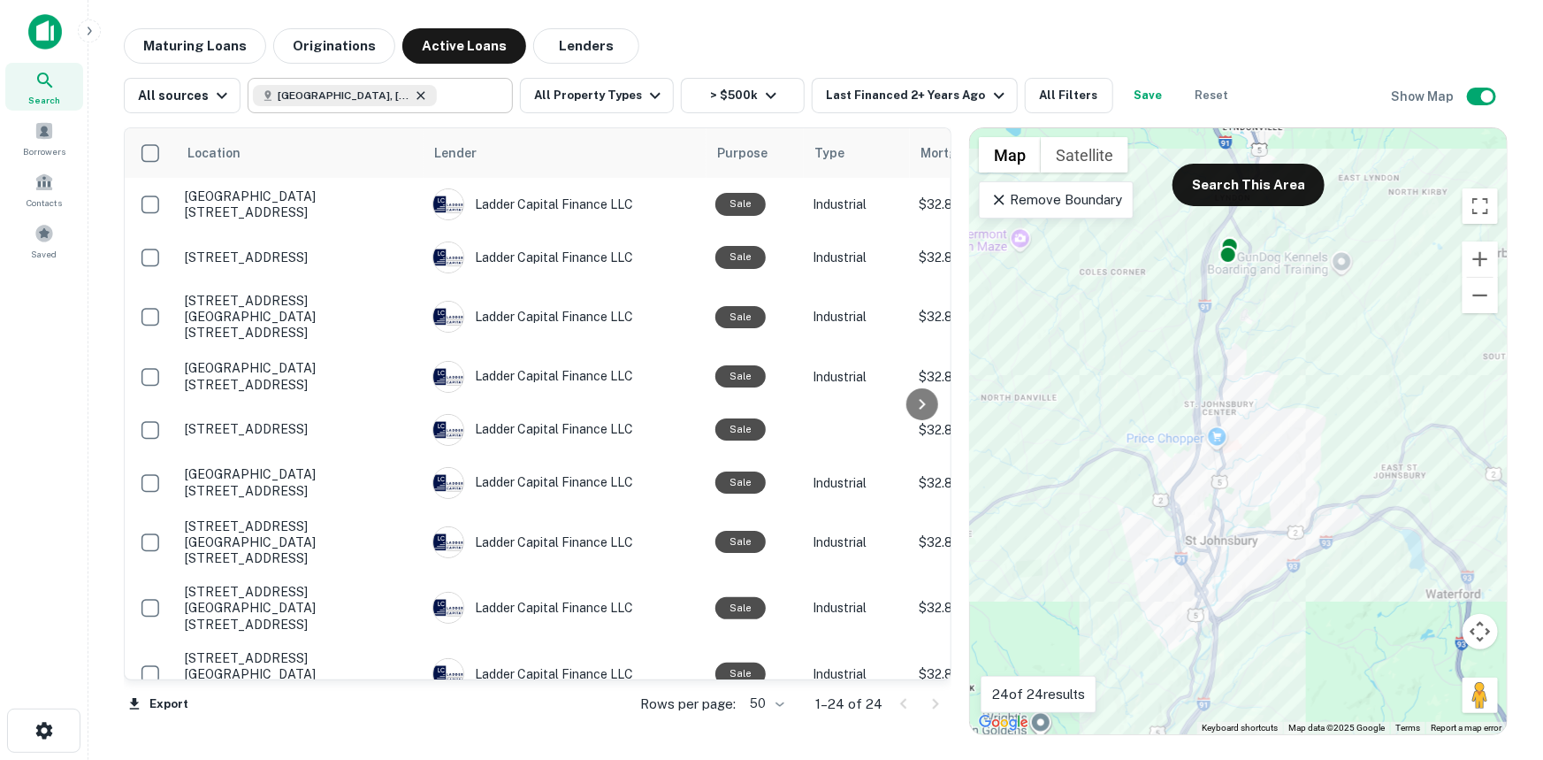
click at [414, 96] on icon at bounding box center [421, 95] width 14 height 14
type input "**********"
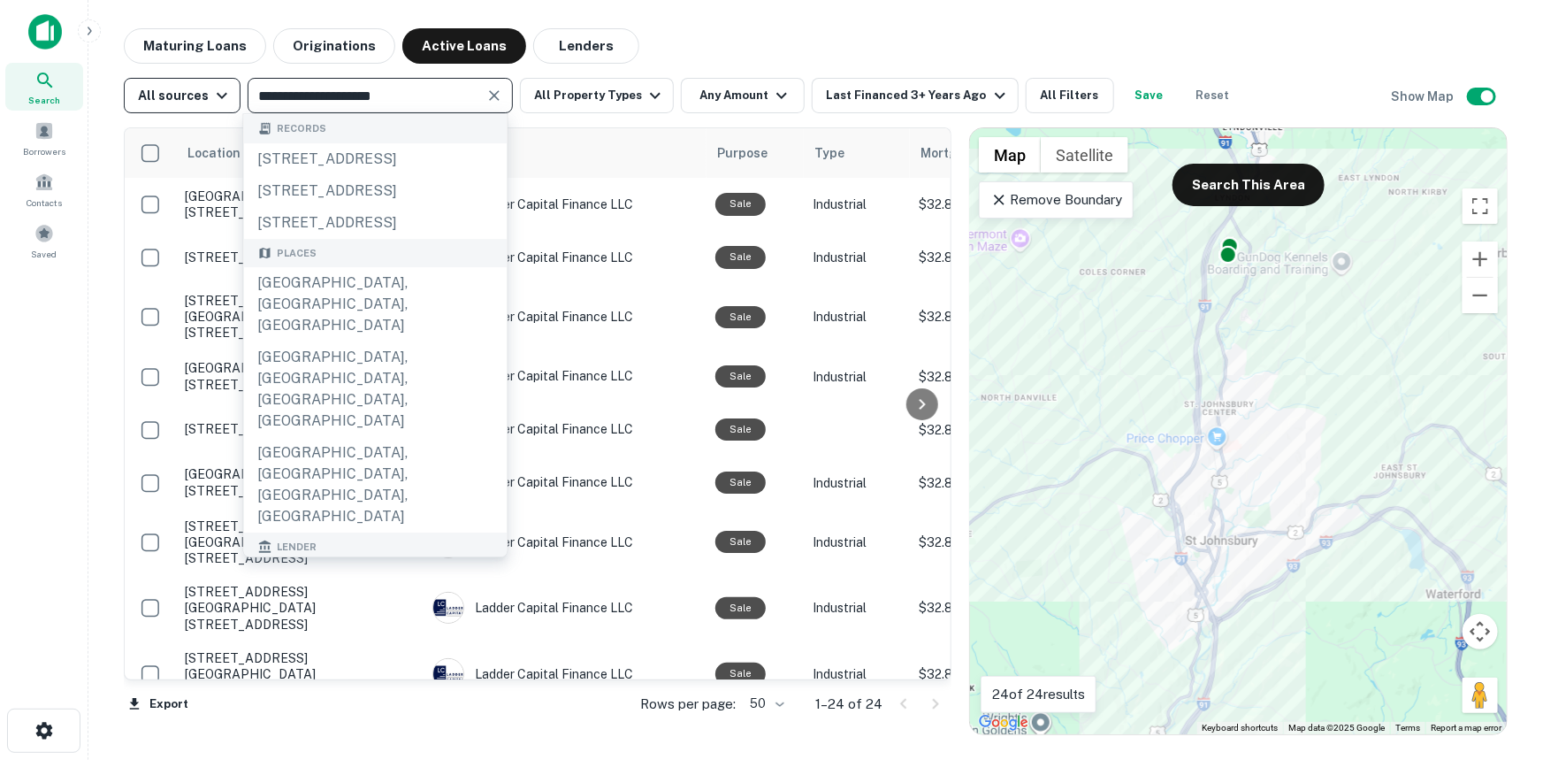
drag, startPoint x: 411, startPoint y: 88, endPoint x: 153, endPoint y: 87, distance: 258.3
click at [154, 87] on div "**********" at bounding box center [683, 95] width 1118 height 35
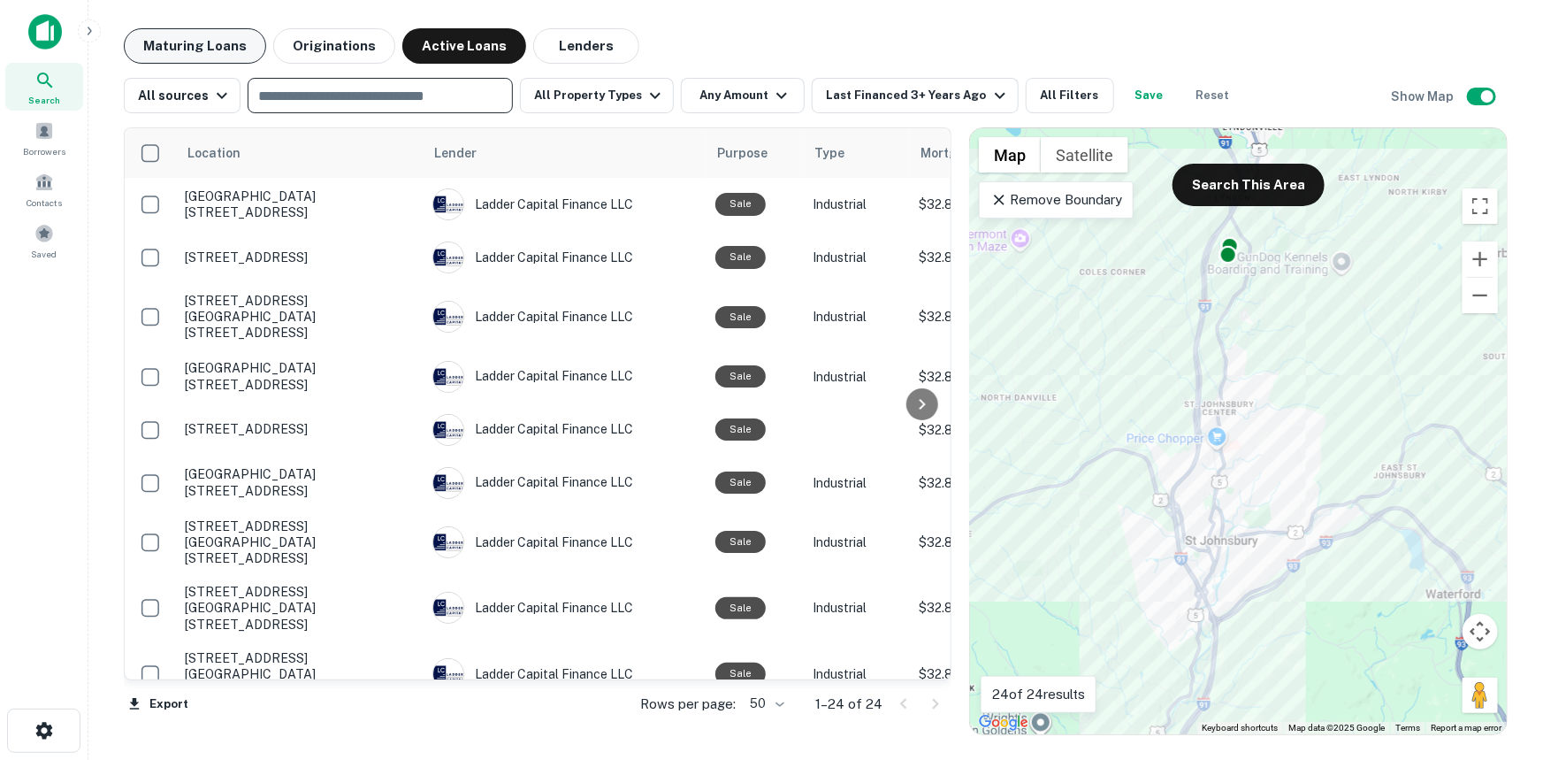
paste input "*******"
type input "**********"
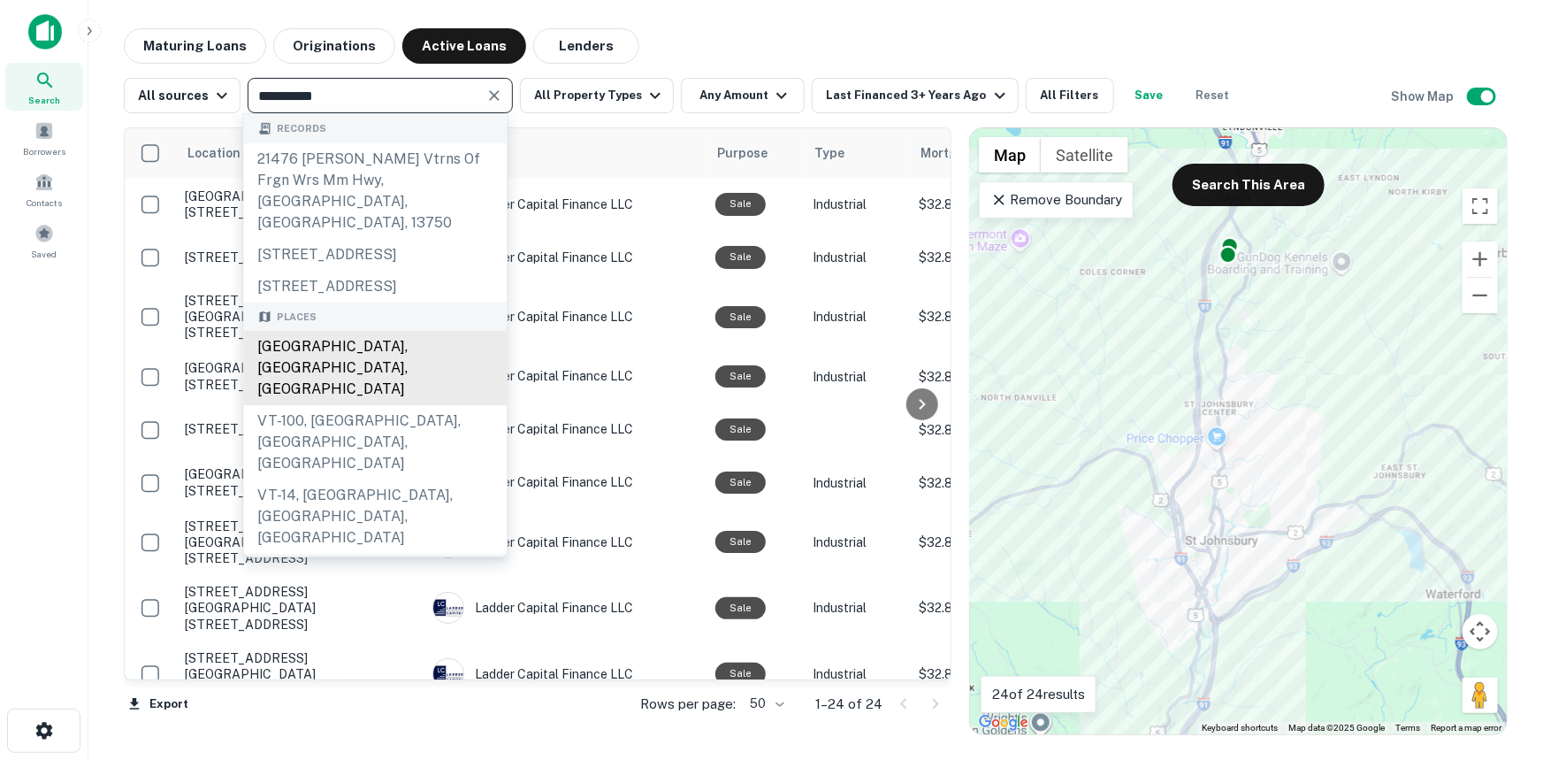
click at [395, 365] on div "Newport, VT, USA" at bounding box center [376, 368] width 264 height 74
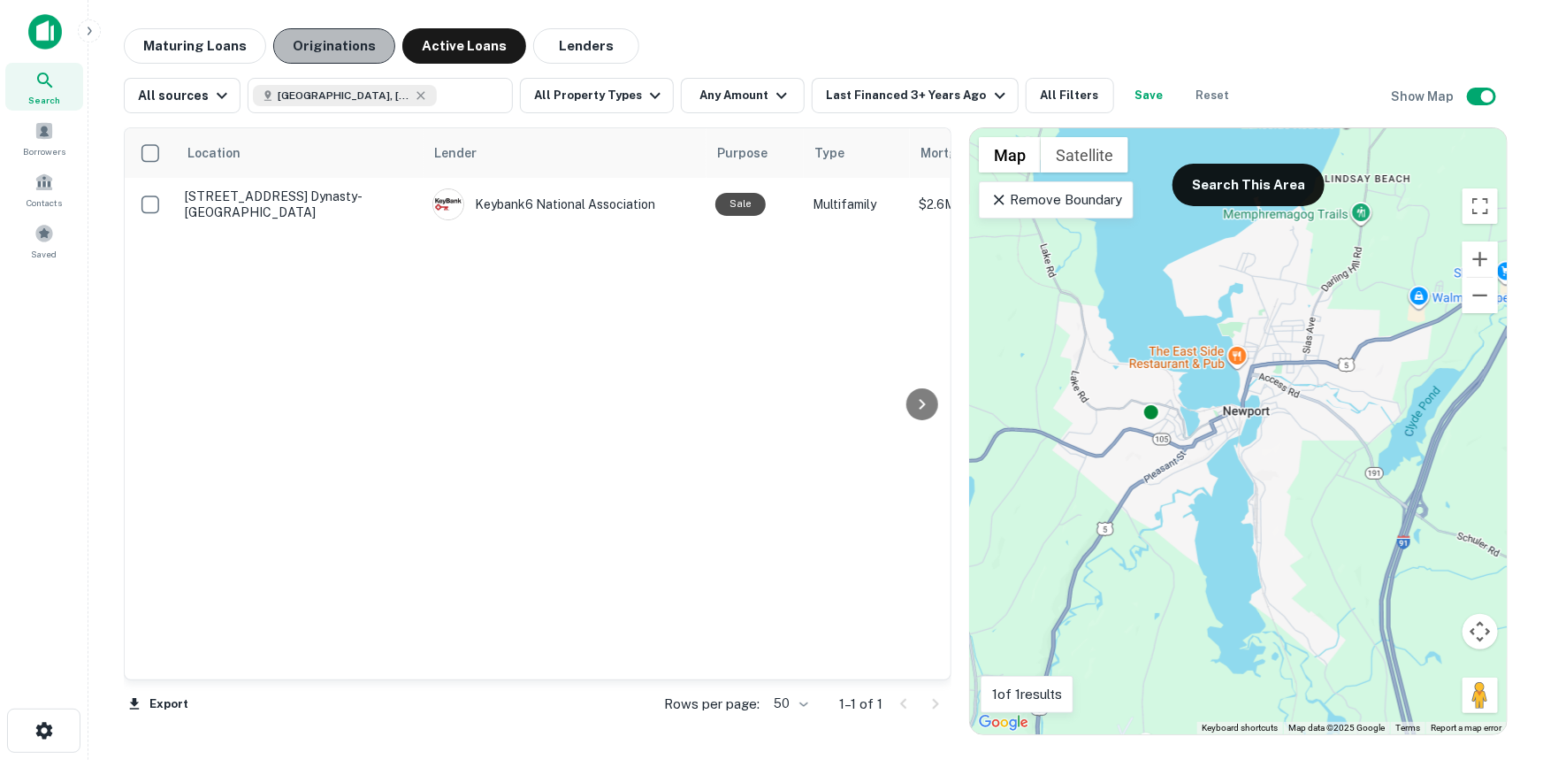
click at [348, 47] on button "Originations" at bounding box center [334, 45] width 122 height 35
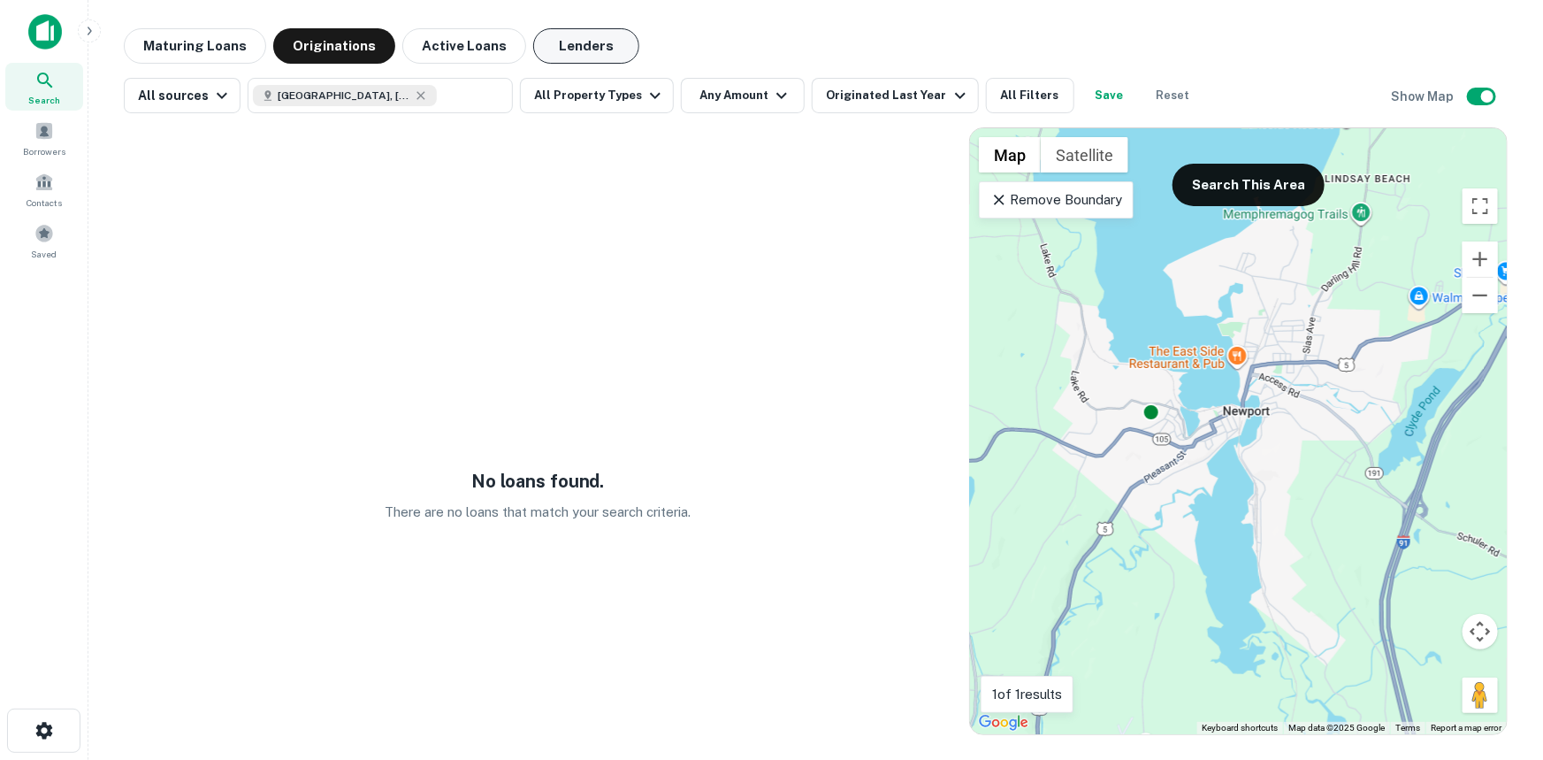
click at [566, 35] on button "Lenders" at bounding box center [586, 45] width 106 height 35
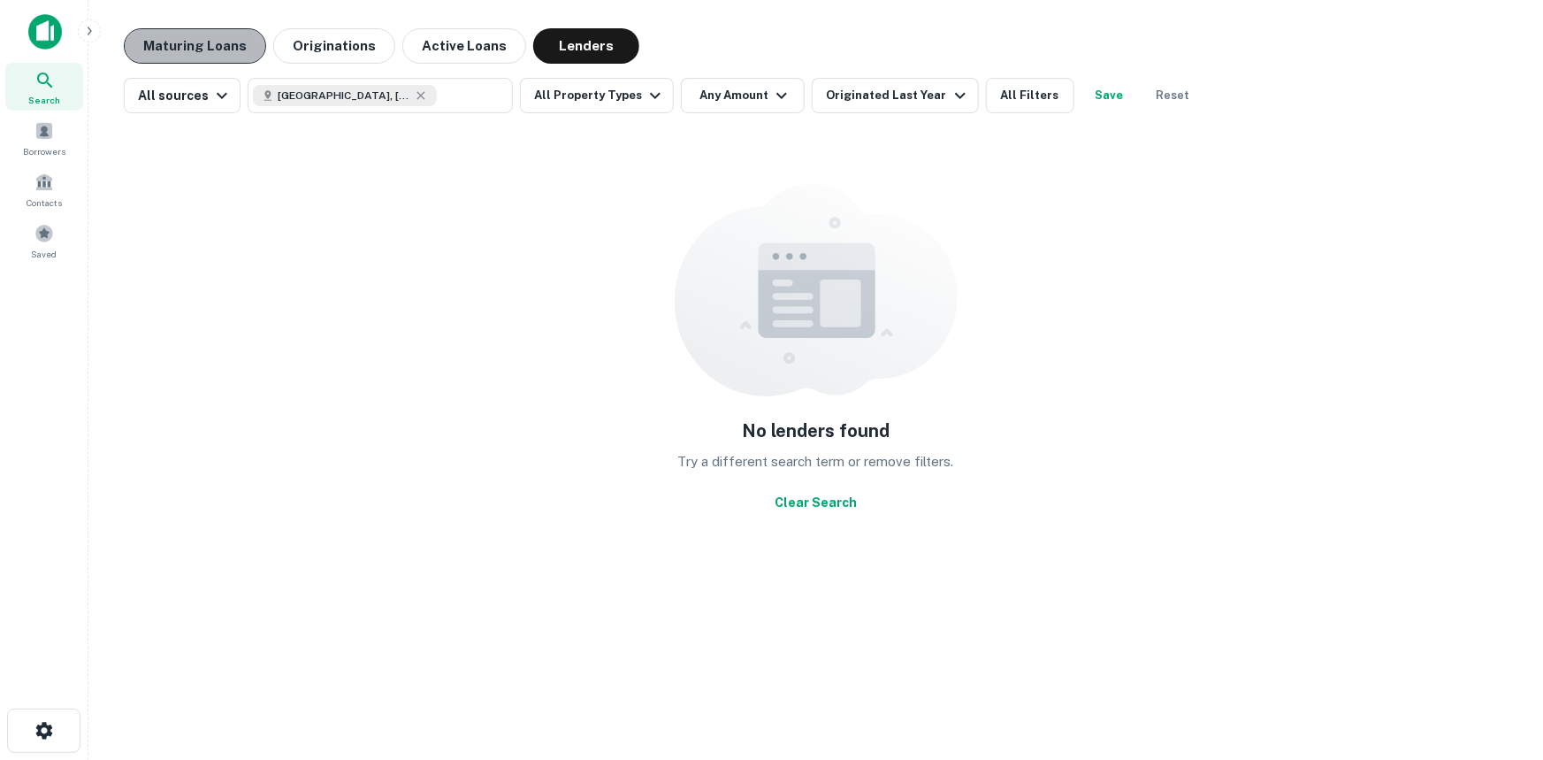
click at [221, 40] on button "Maturing Loans" at bounding box center [195, 45] width 142 height 35
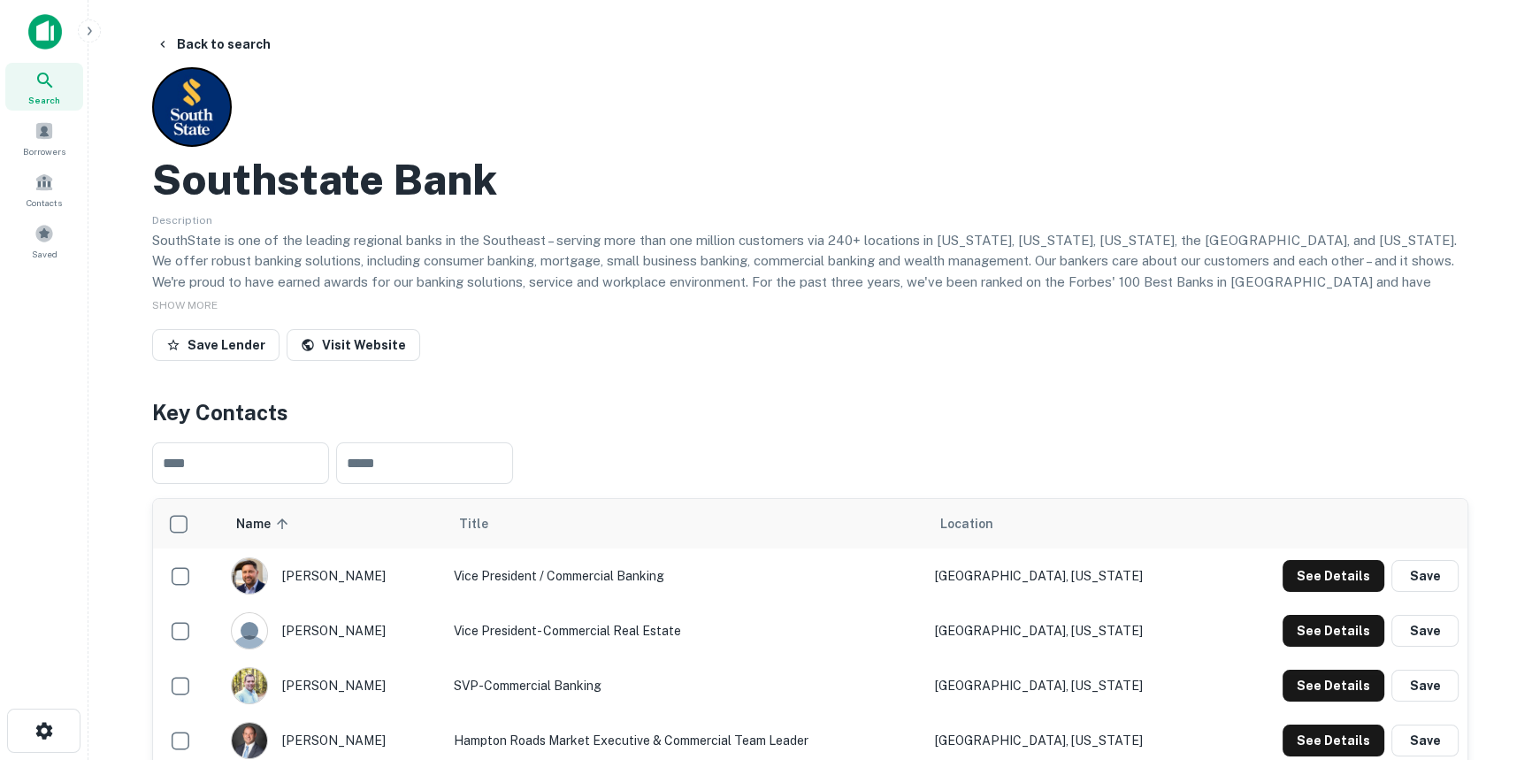
click at [49, 98] on span "Search" at bounding box center [44, 100] width 32 height 14
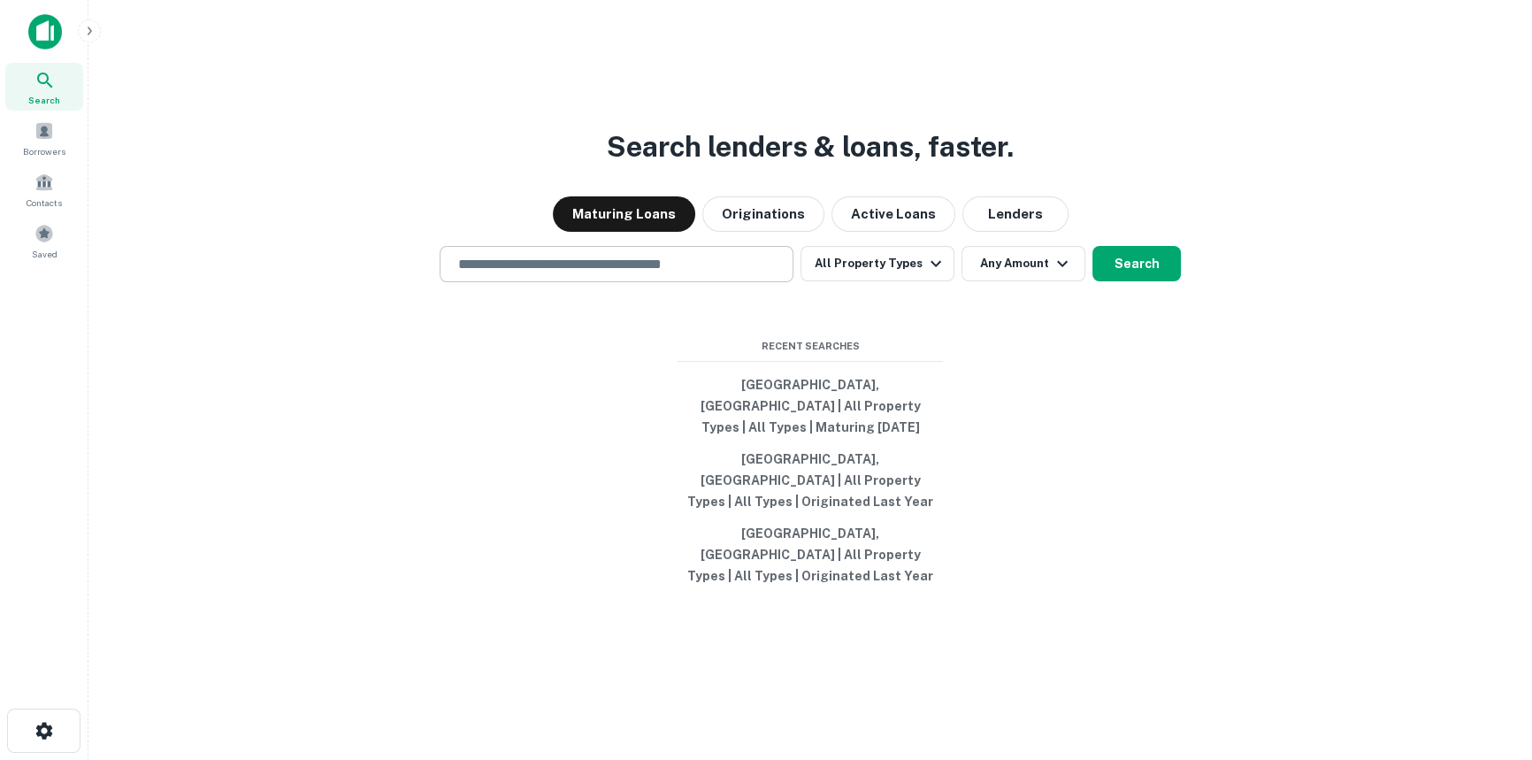
click at [622, 282] on div "​" at bounding box center [617, 264] width 354 height 36
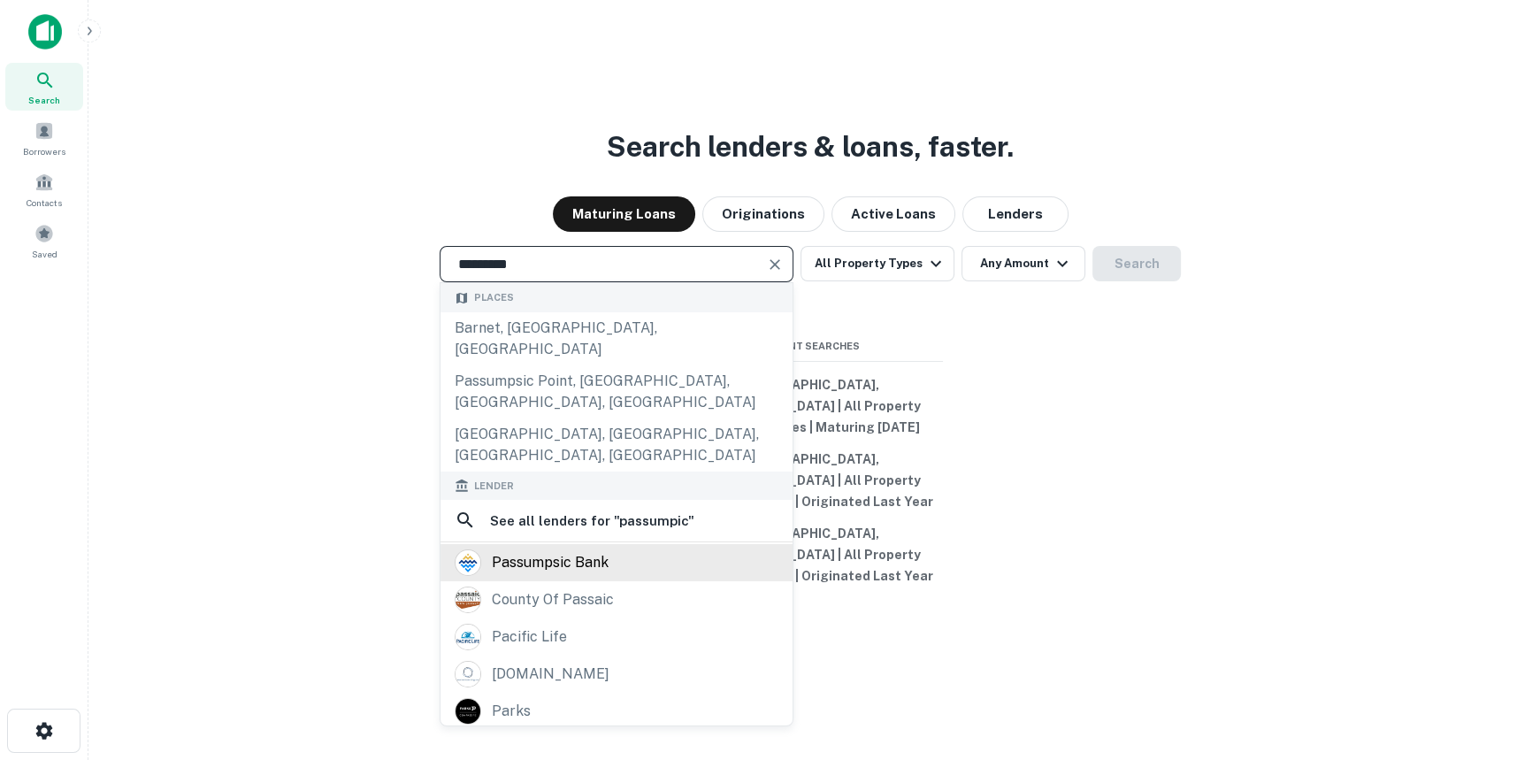
type input "*********"
click at [709, 549] on div "passumpsic bank" at bounding box center [617, 562] width 324 height 27
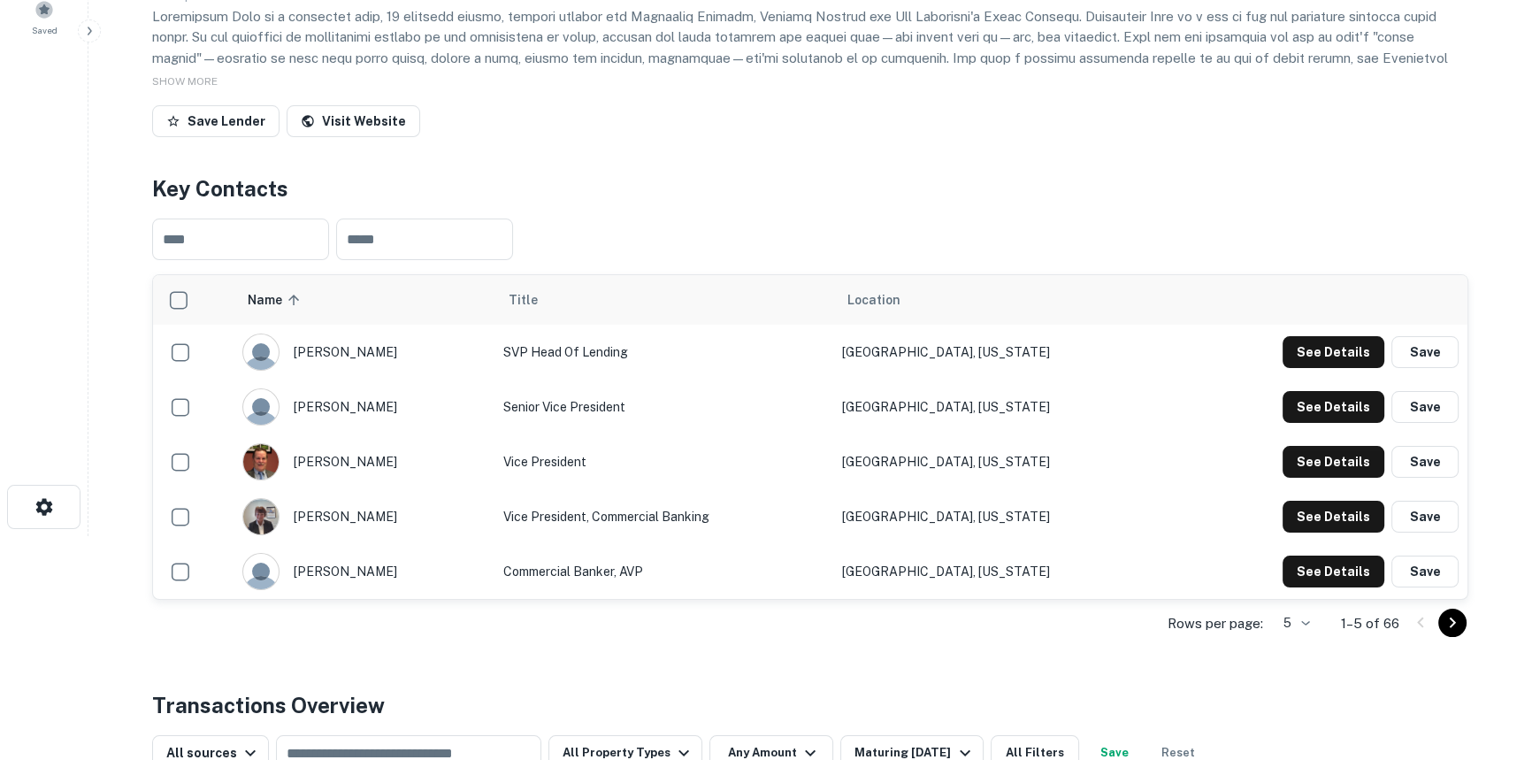
scroll to position [241, 0]
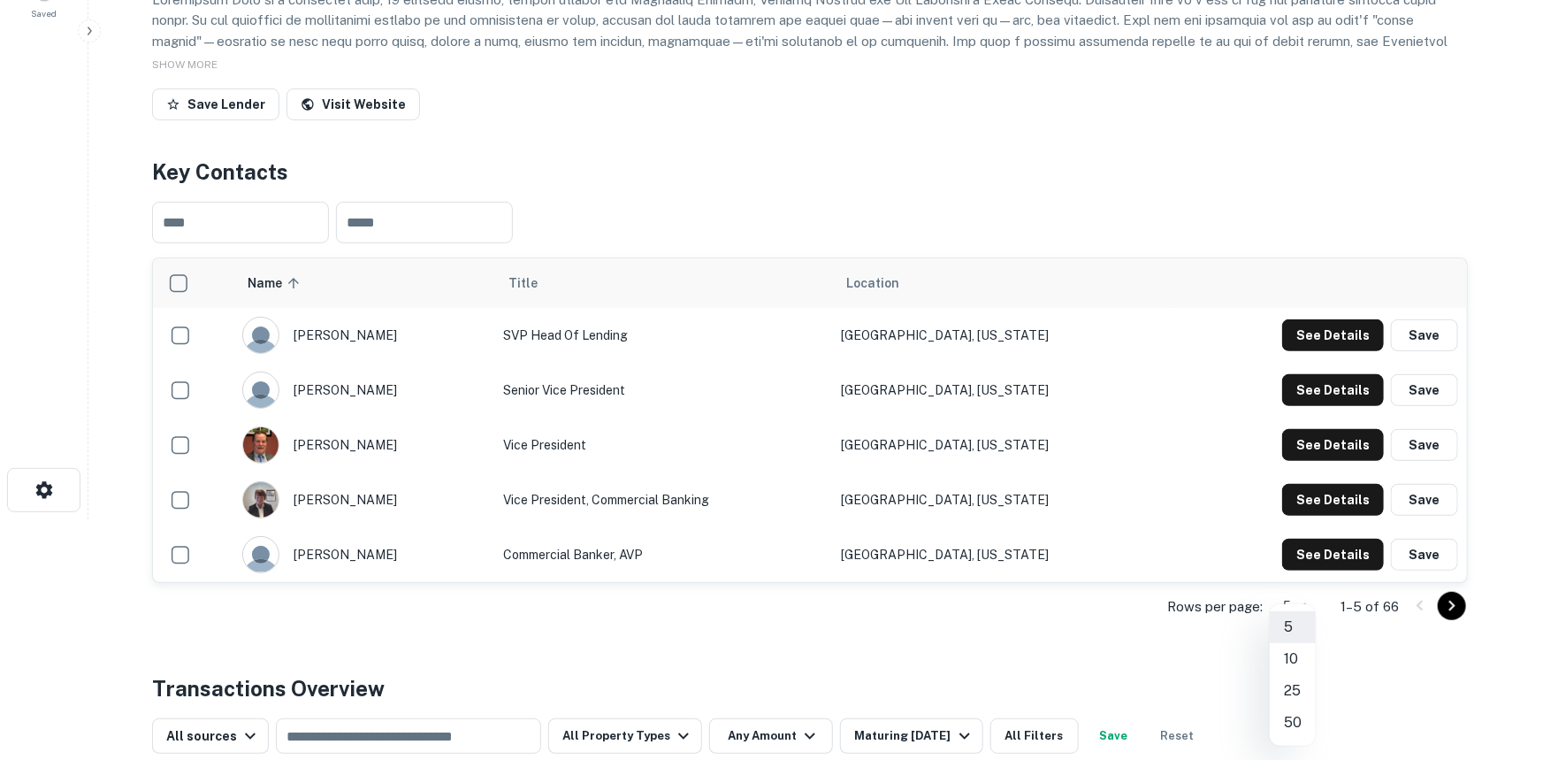
click at [1309, 519] on body "Search Borrowers Contacts Saved Back to search Passumpsic Bank Description SHOW…" at bounding box center [771, 139] width 1543 height 760
click at [1305, 714] on li "50" at bounding box center [1293, 723] width 46 height 32
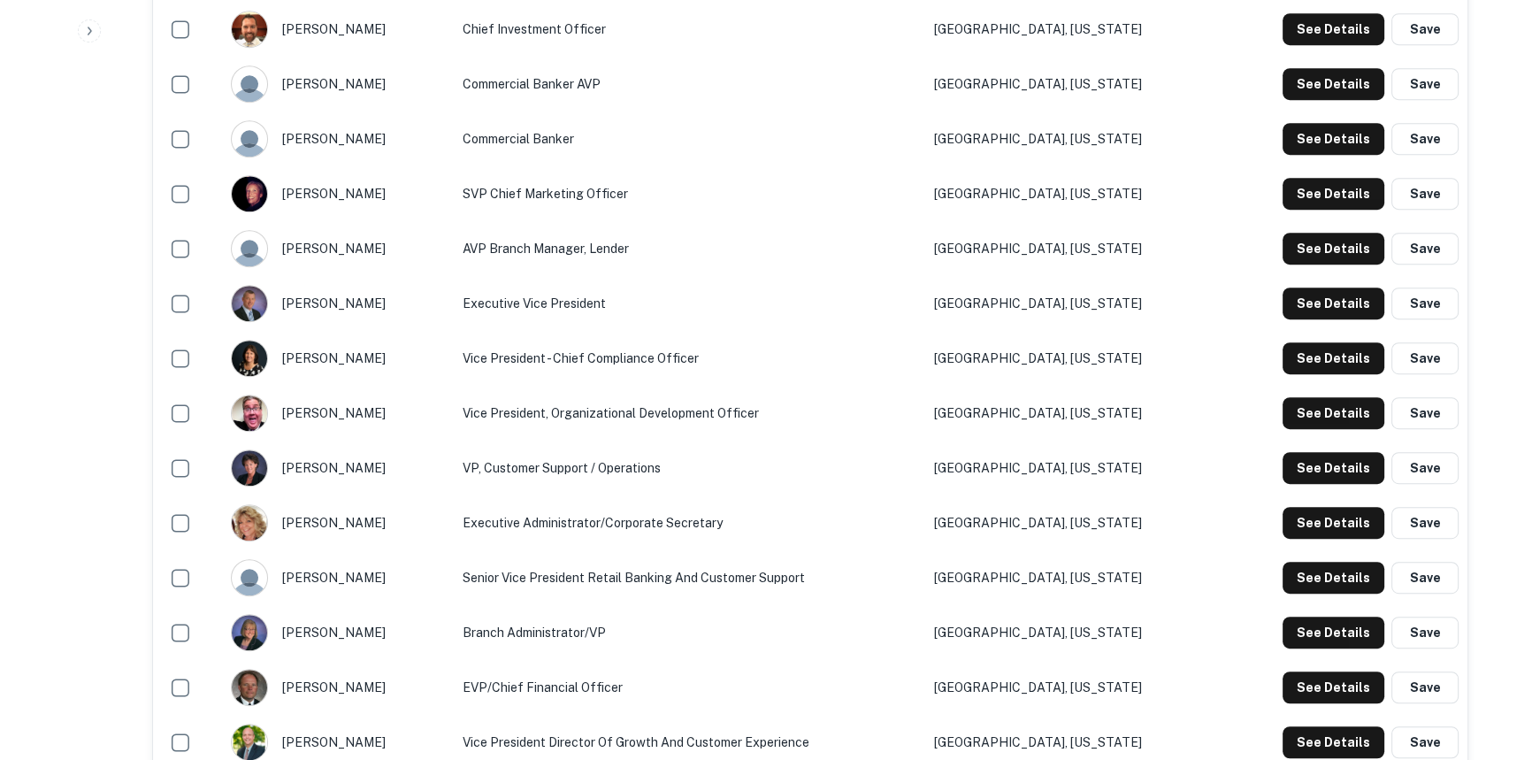
scroll to position [1098, 0]
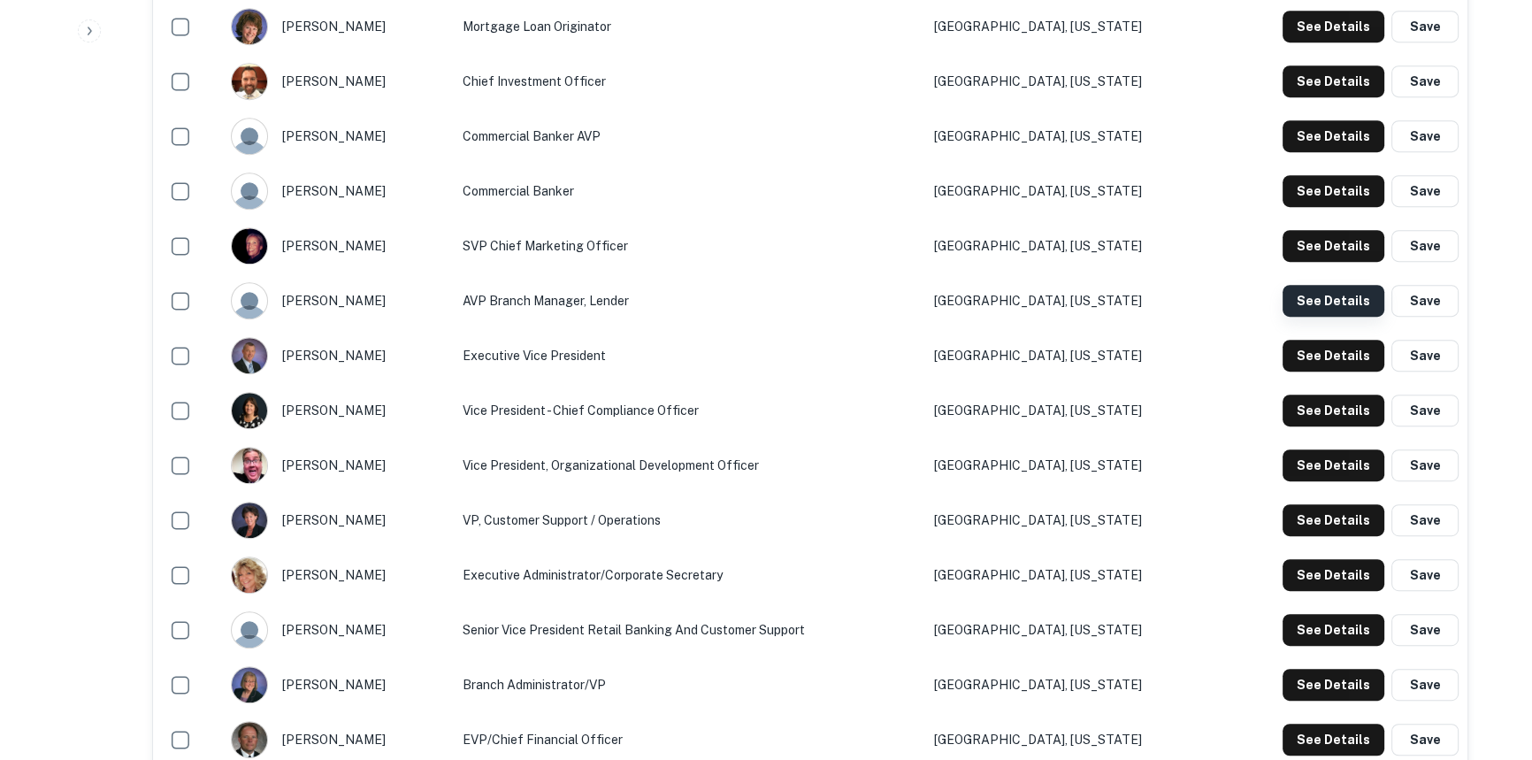
click at [1318, 301] on button "See Details" at bounding box center [1333, 301] width 102 height 32
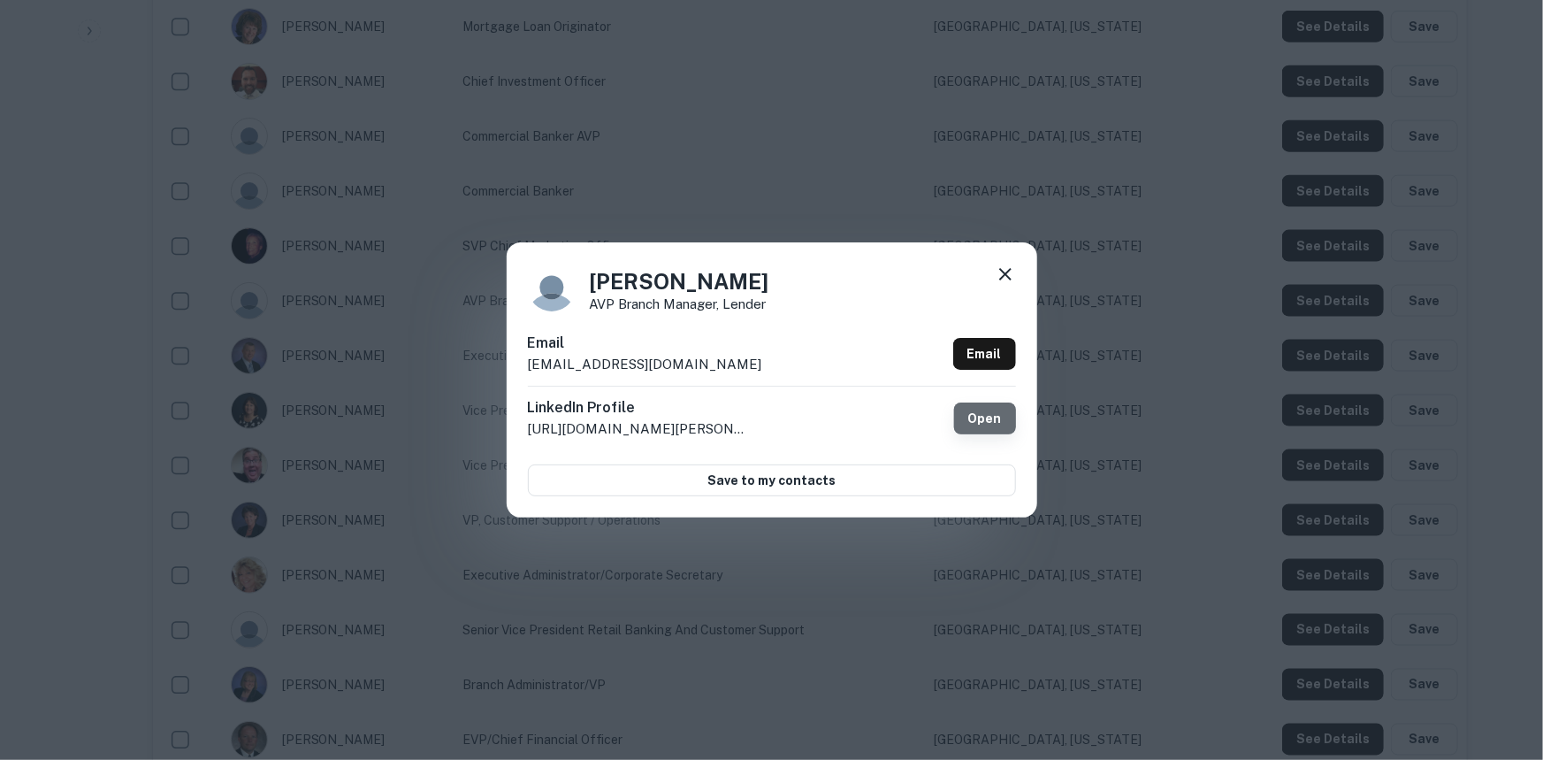
click at [1003, 425] on link "Open" at bounding box center [985, 418] width 62 height 32
click at [759, 177] on div "Carmen Menard AVP Branch Manager, Lender Email cmenard@passumpsicbank.com Email…" at bounding box center [771, 380] width 1543 height 760
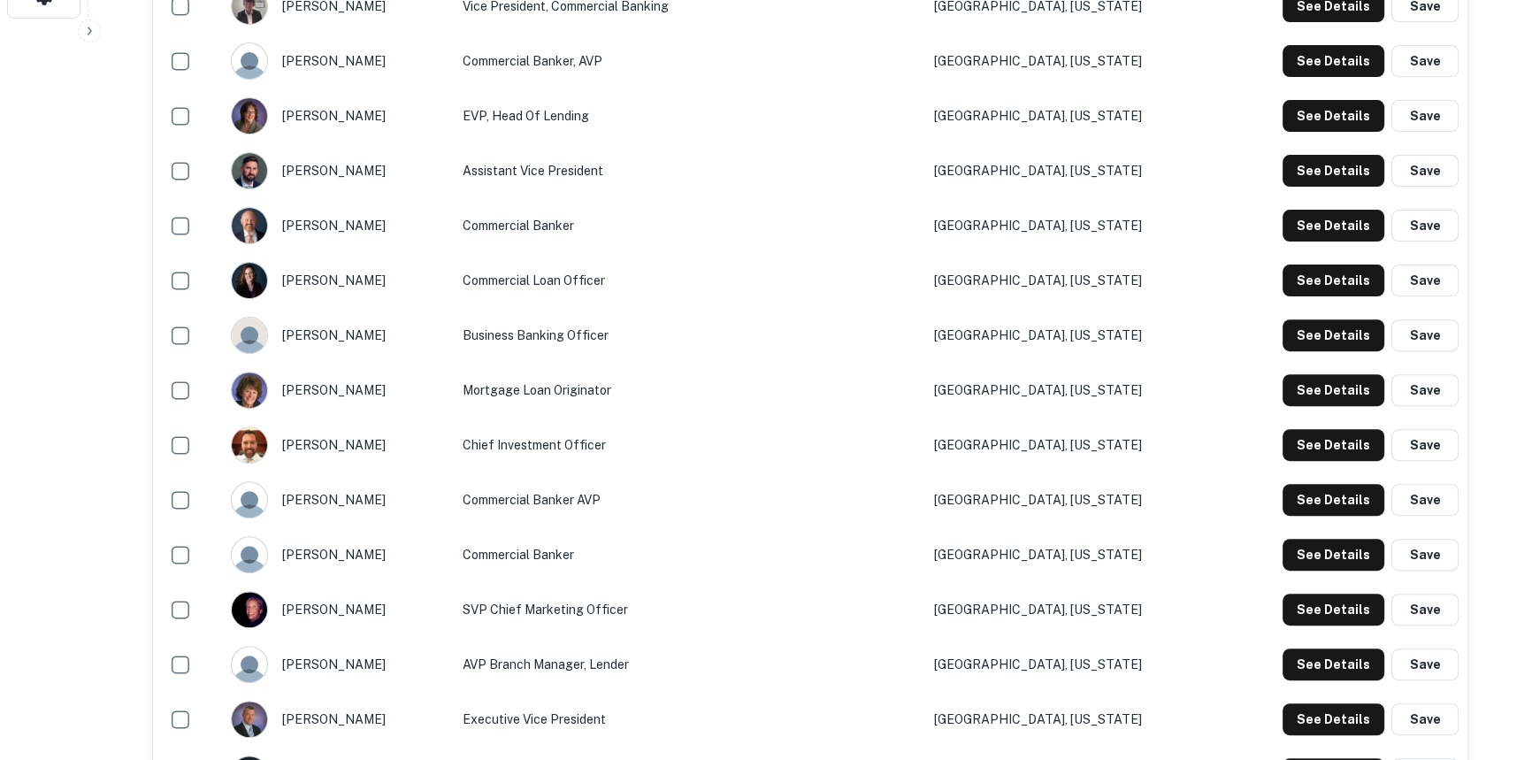
scroll to position [696, 0]
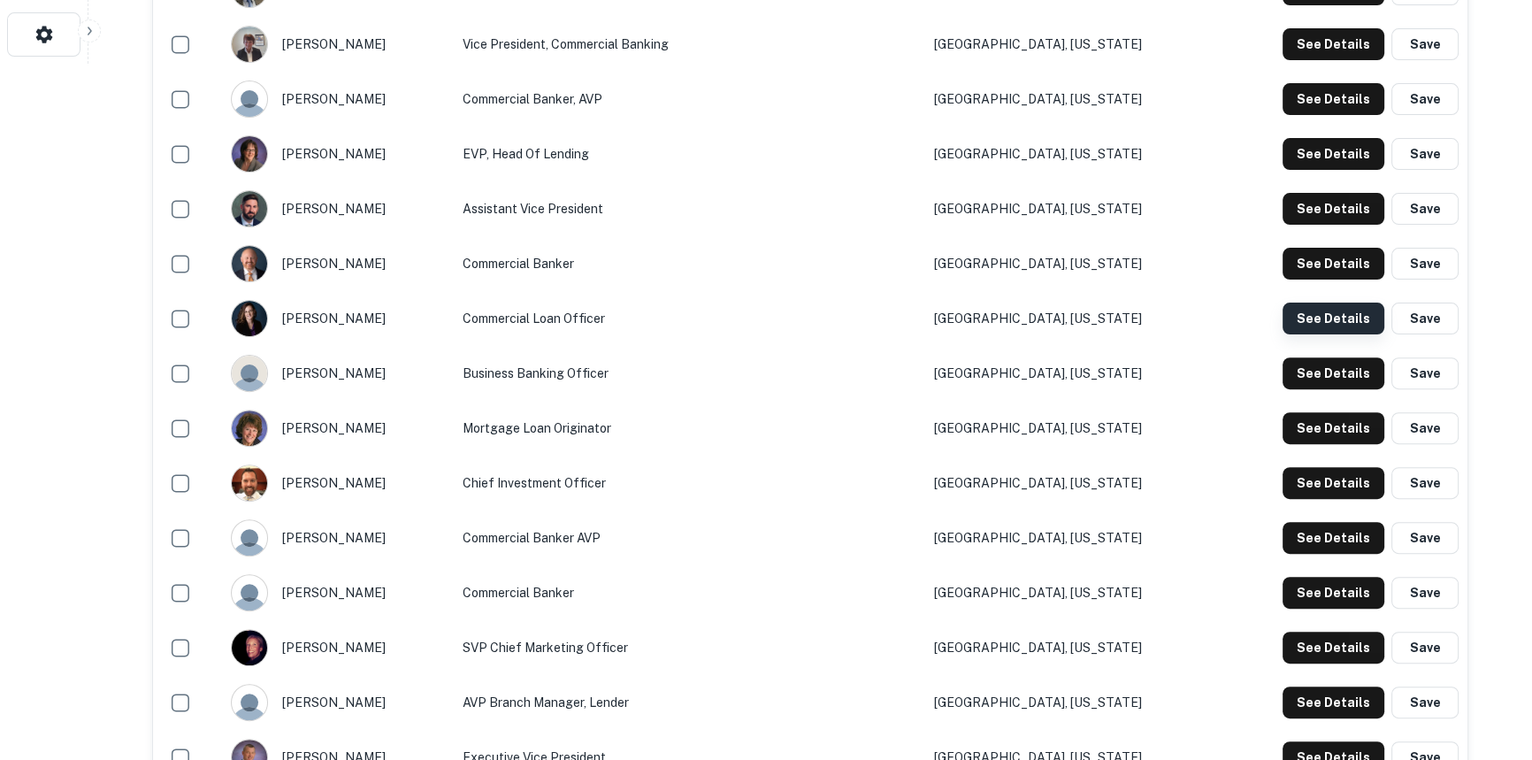
click at [1340, 319] on button "See Details" at bounding box center [1333, 318] width 102 height 32
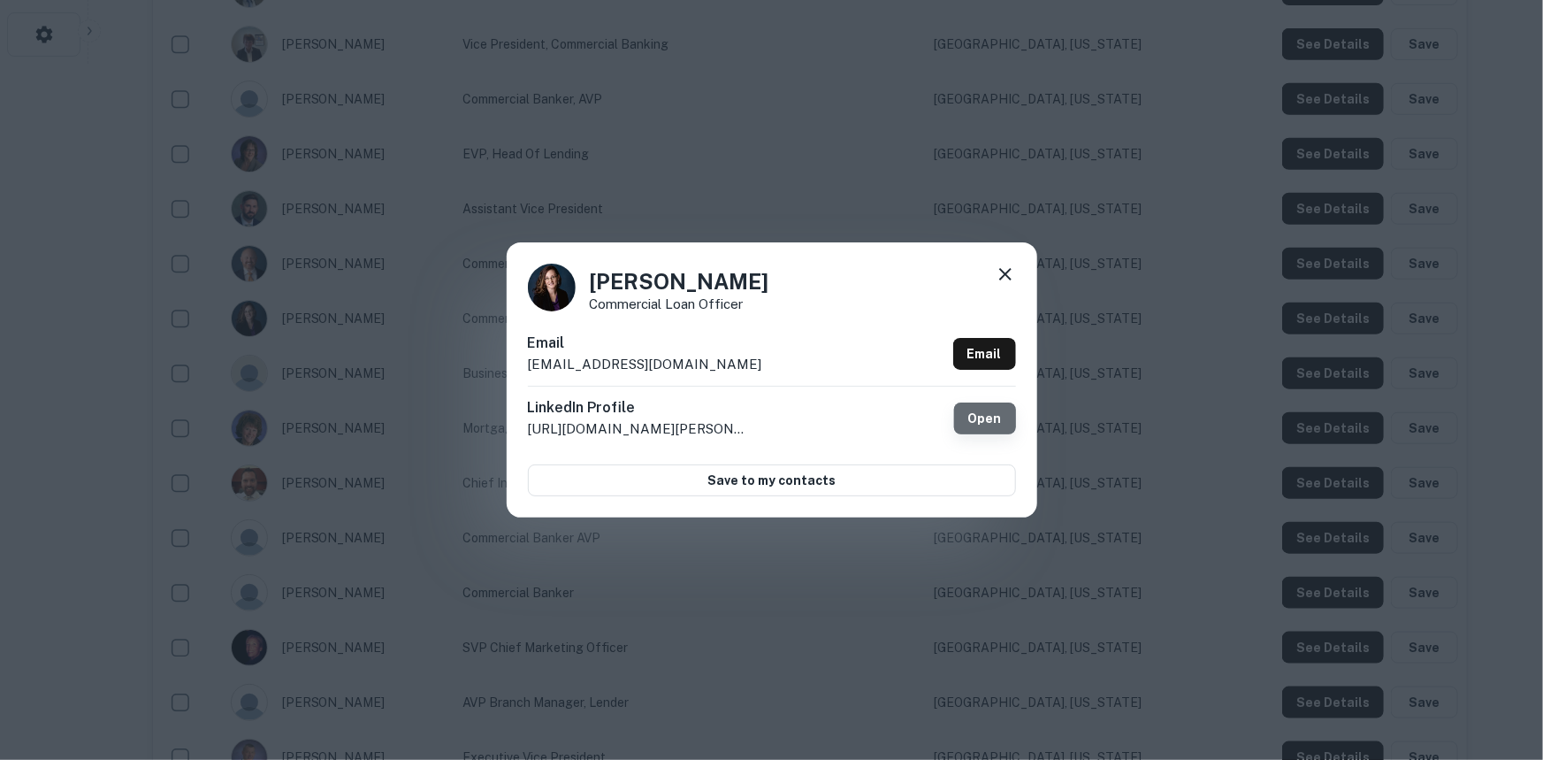
click at [999, 415] on link "Open" at bounding box center [985, 418] width 62 height 32
click at [682, 375] on div "Email htanner@passumpsicbank.com Email" at bounding box center [772, 359] width 488 height 53
click at [685, 369] on p "htanner@passumpsicbank.com" at bounding box center [645, 364] width 234 height 21
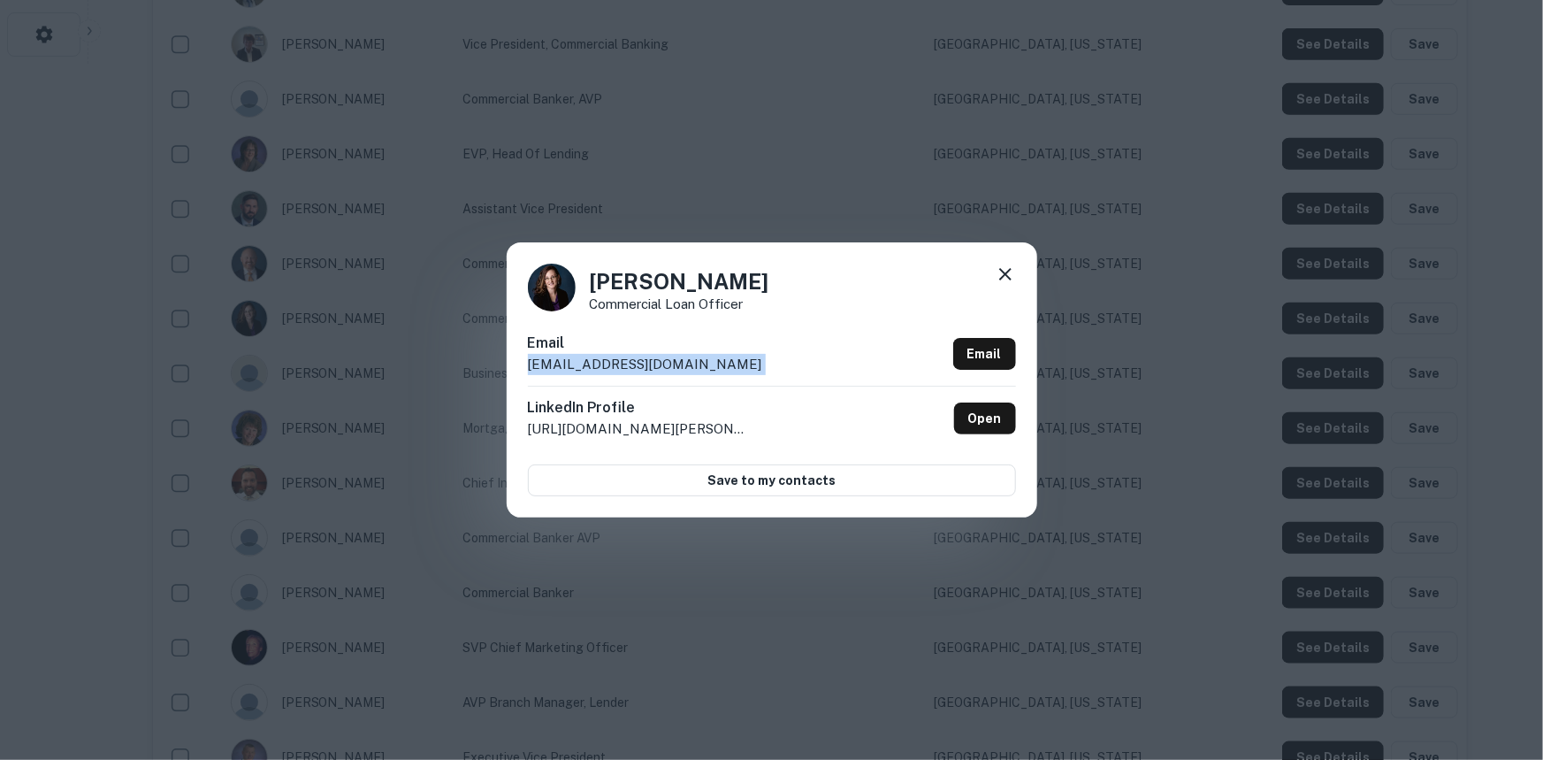
copy div "htanner@passumpsicbank.com Email"
click at [772, 194] on div "Heather Tanner Commercial Loan Officer Email htanner@passumpsicbank.com Email L…" at bounding box center [771, 380] width 1543 height 760
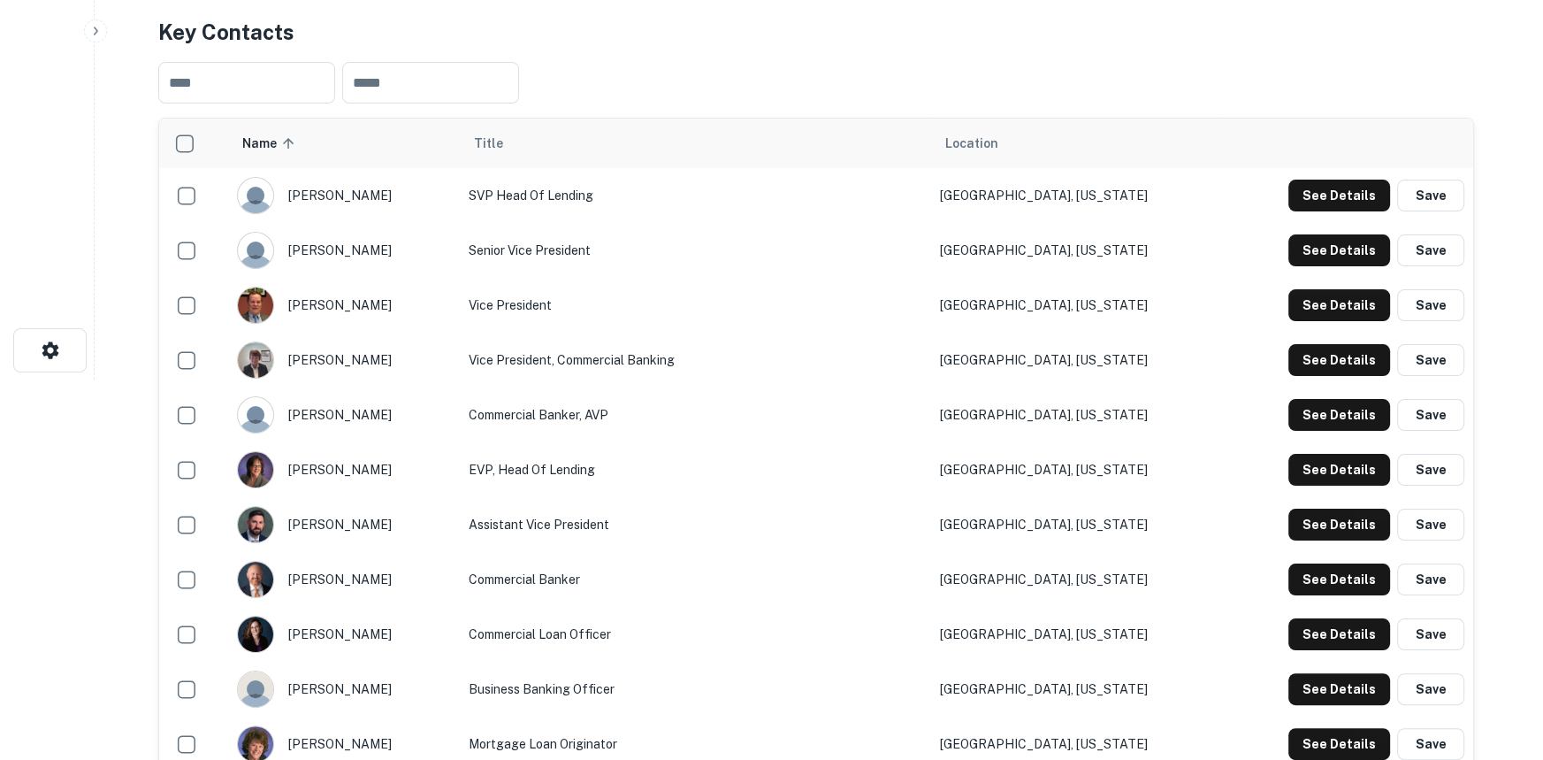
scroll to position [374, 0]
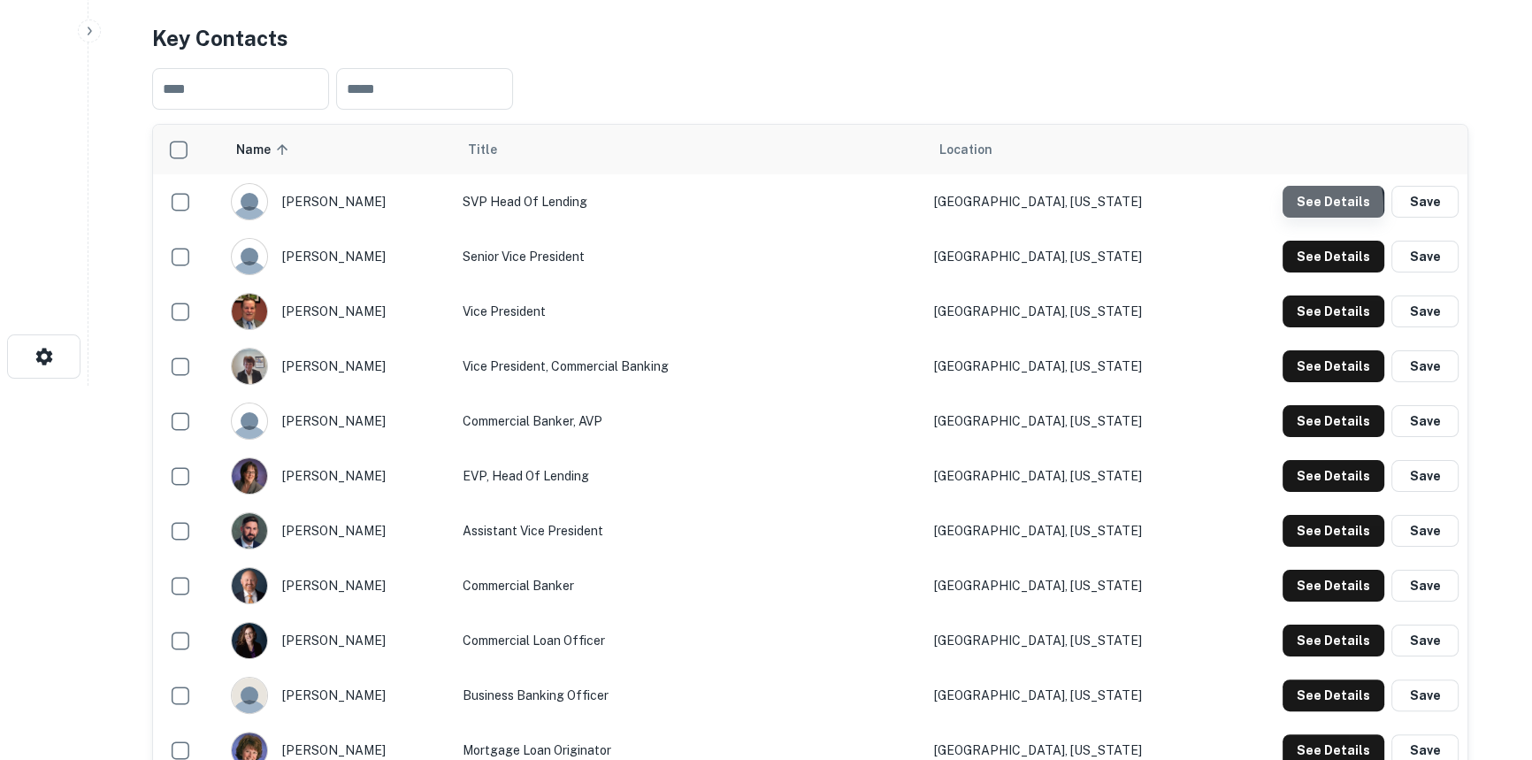
click at [1295, 205] on button "See Details" at bounding box center [1333, 202] width 102 height 32
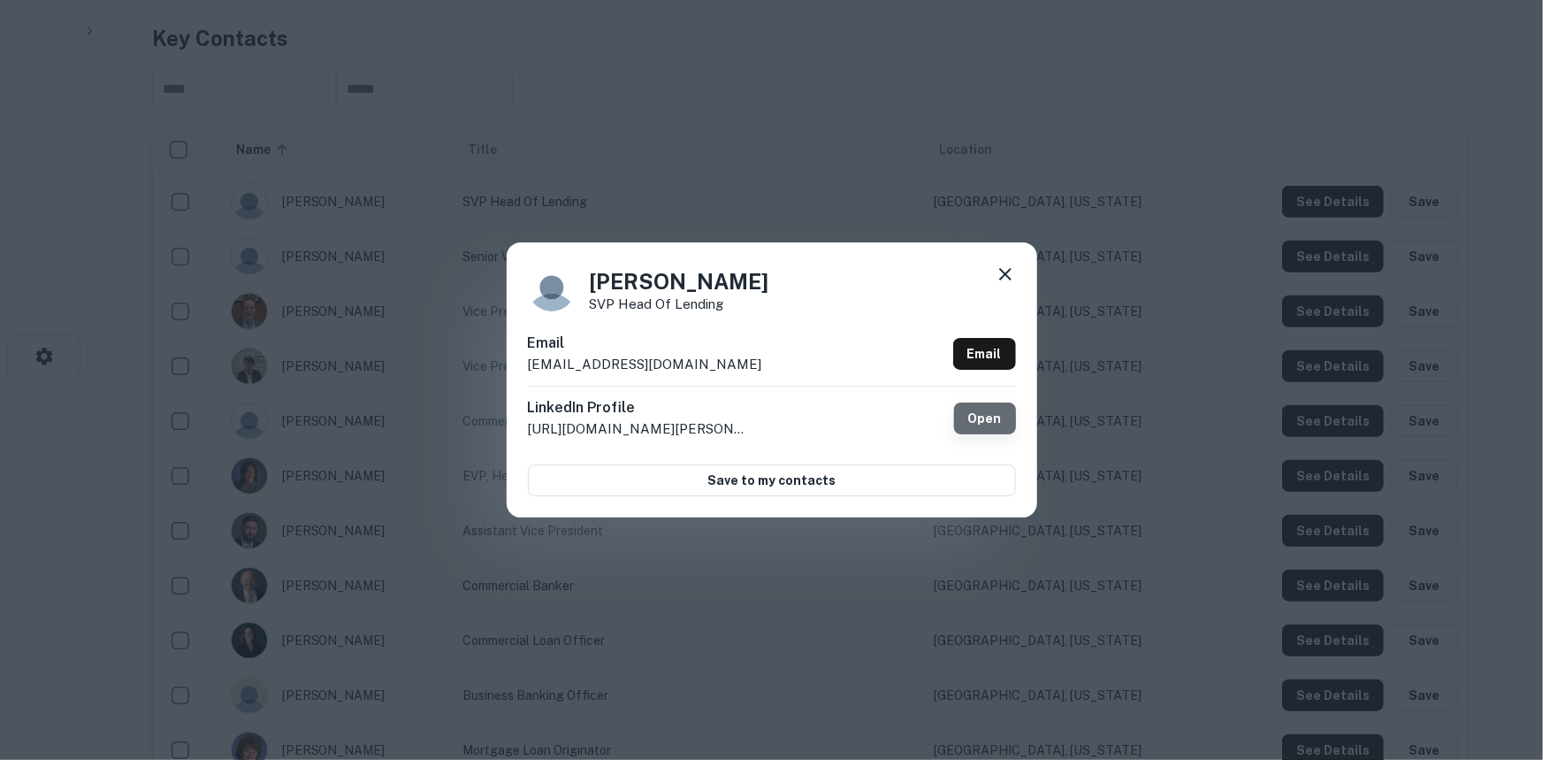
click at [996, 431] on link "Open" at bounding box center [985, 418] width 62 height 32
click at [637, 424] on p "http://www.linkedin.com/in/alycia-vosinek-30509aa" at bounding box center [638, 428] width 221 height 21
click at [652, 359] on p "avosinek@passumpsicbank.com" at bounding box center [645, 364] width 234 height 21
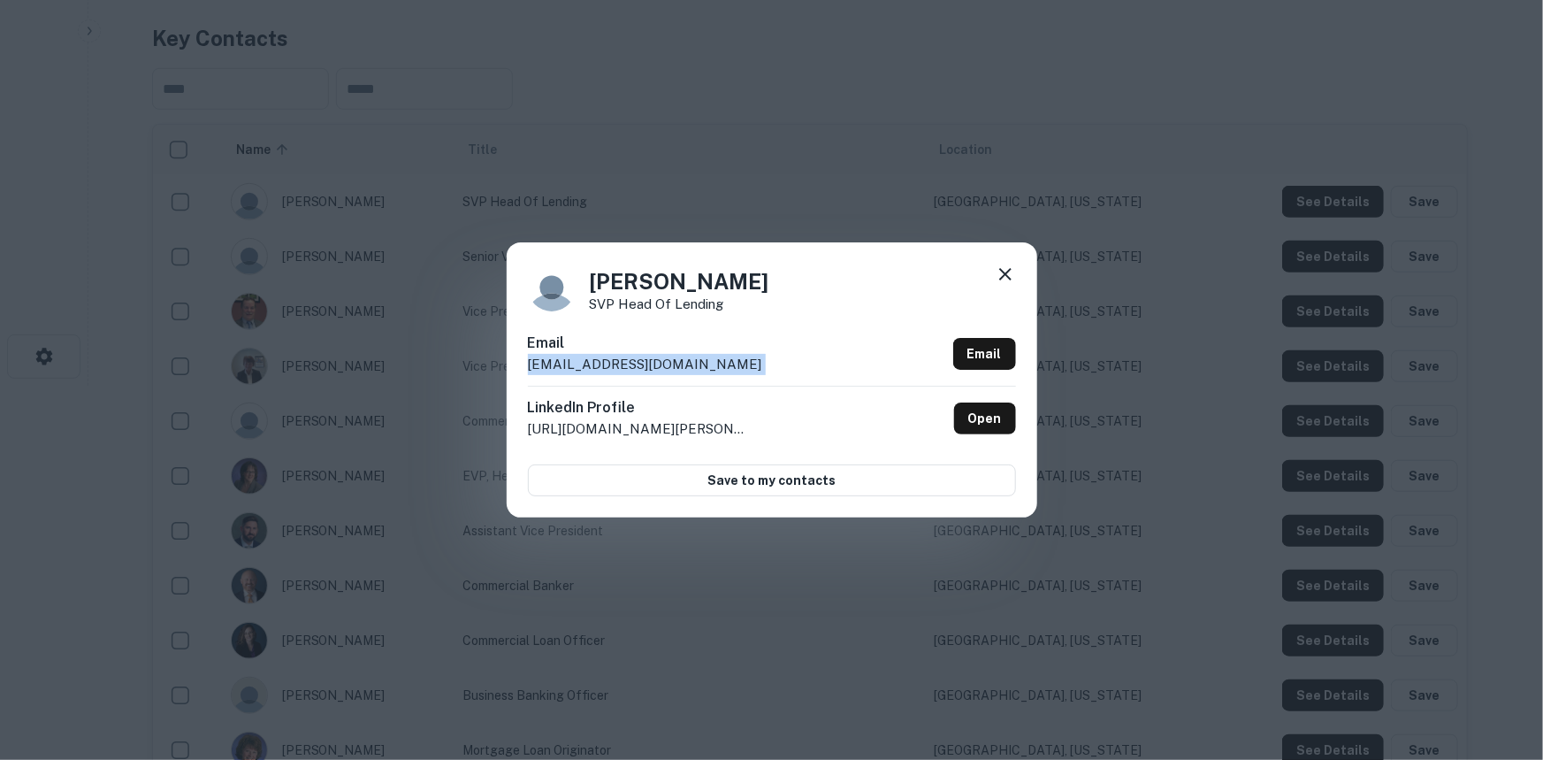
copy div "avosinek@passumpsicbank.com Email"
click at [621, 370] on p "avosinek@passumpsicbank.com" at bounding box center [645, 364] width 234 height 21
click at [632, 356] on p "avosinek@passumpsicbank.com" at bounding box center [645, 364] width 234 height 21
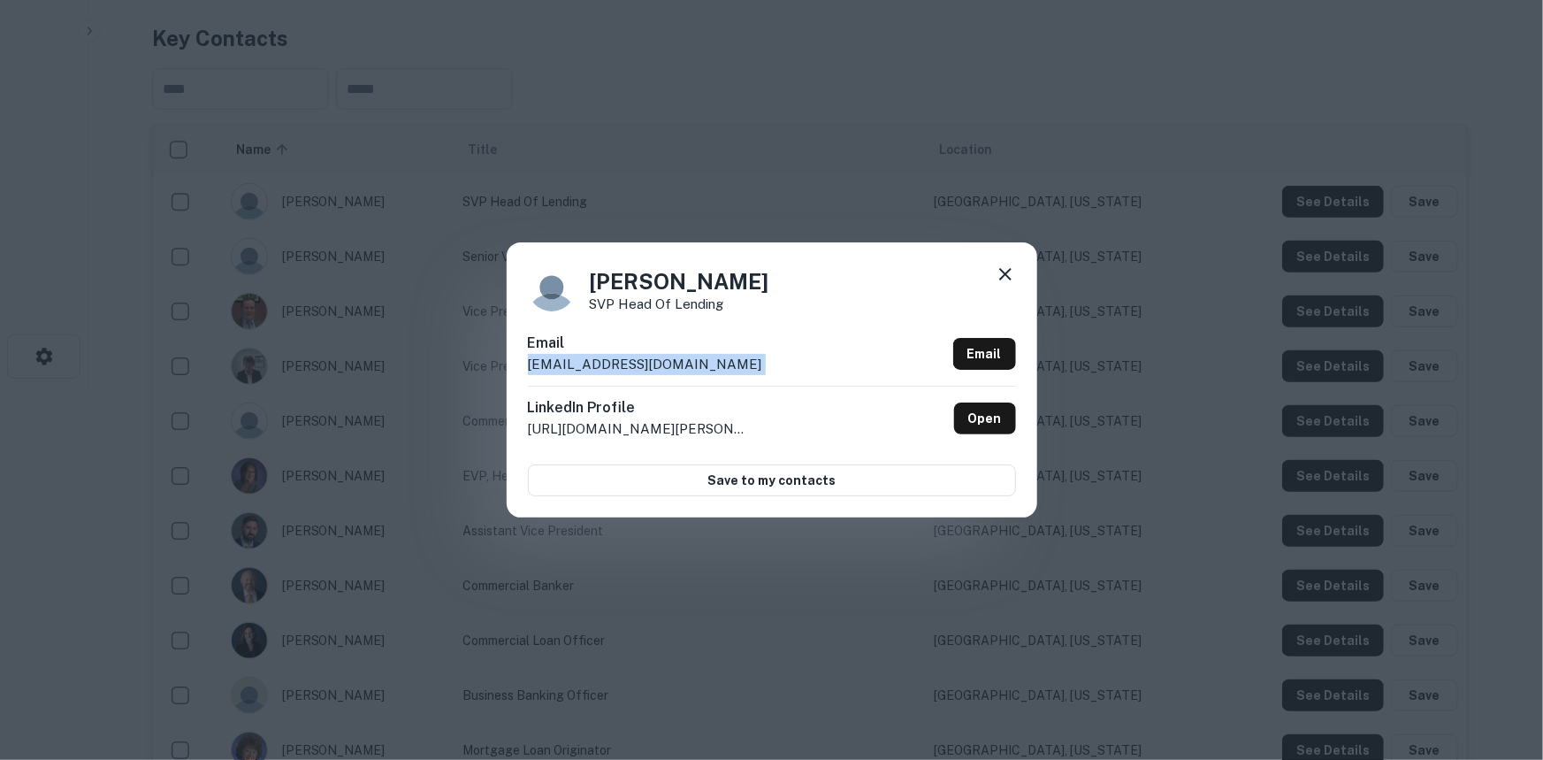
click at [632, 356] on p "avosinek@passumpsicbank.com" at bounding box center [645, 364] width 234 height 21
click at [610, 279] on h4 "Alycia Vosinek" at bounding box center [680, 281] width 180 height 32
copy h4 "Alycia"
click at [898, 179] on div "Alycia Vosinek SVP Head of Lending Email avosinek@passumpsicbank.com Email Link…" at bounding box center [771, 380] width 1543 height 760
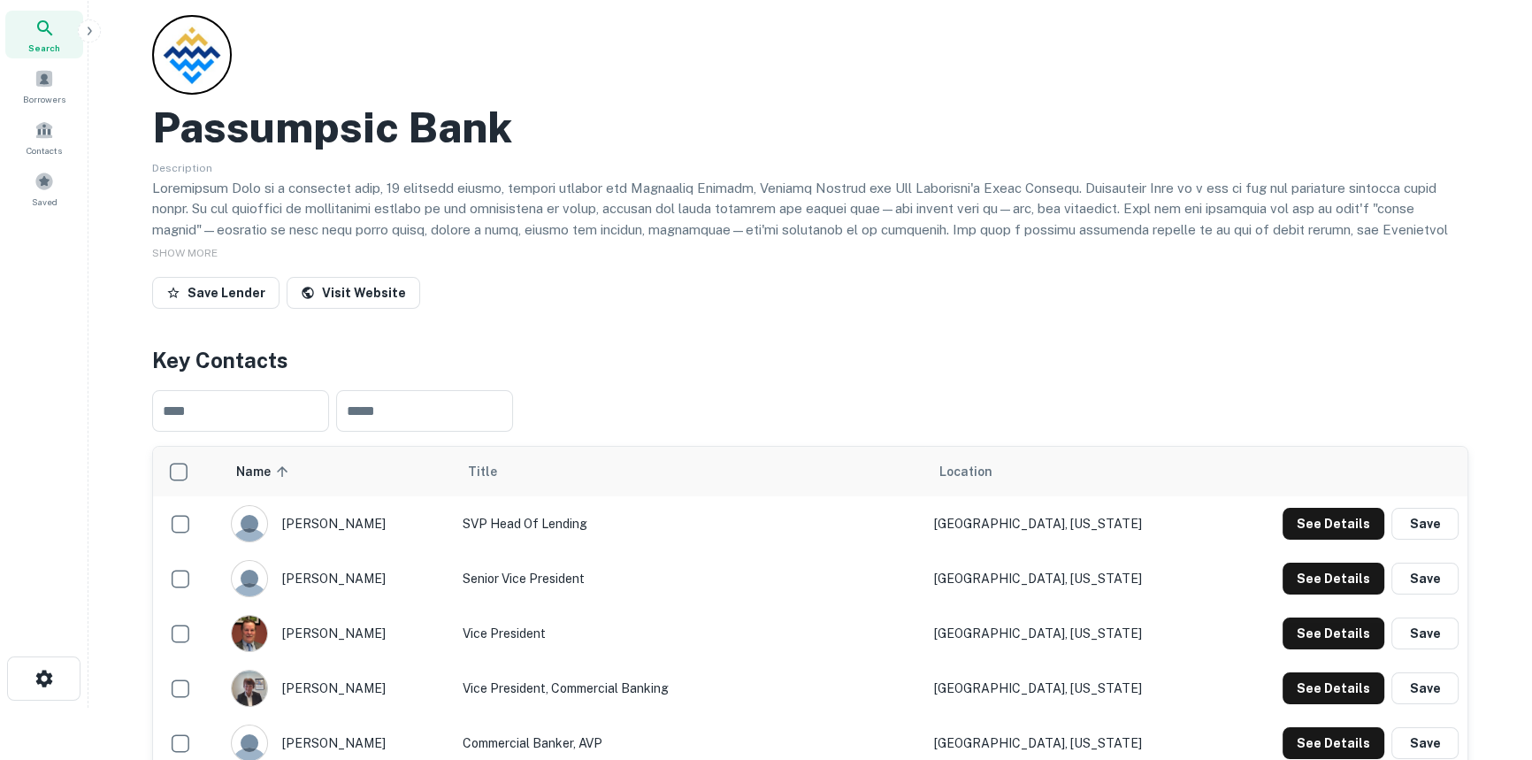
scroll to position [0, 0]
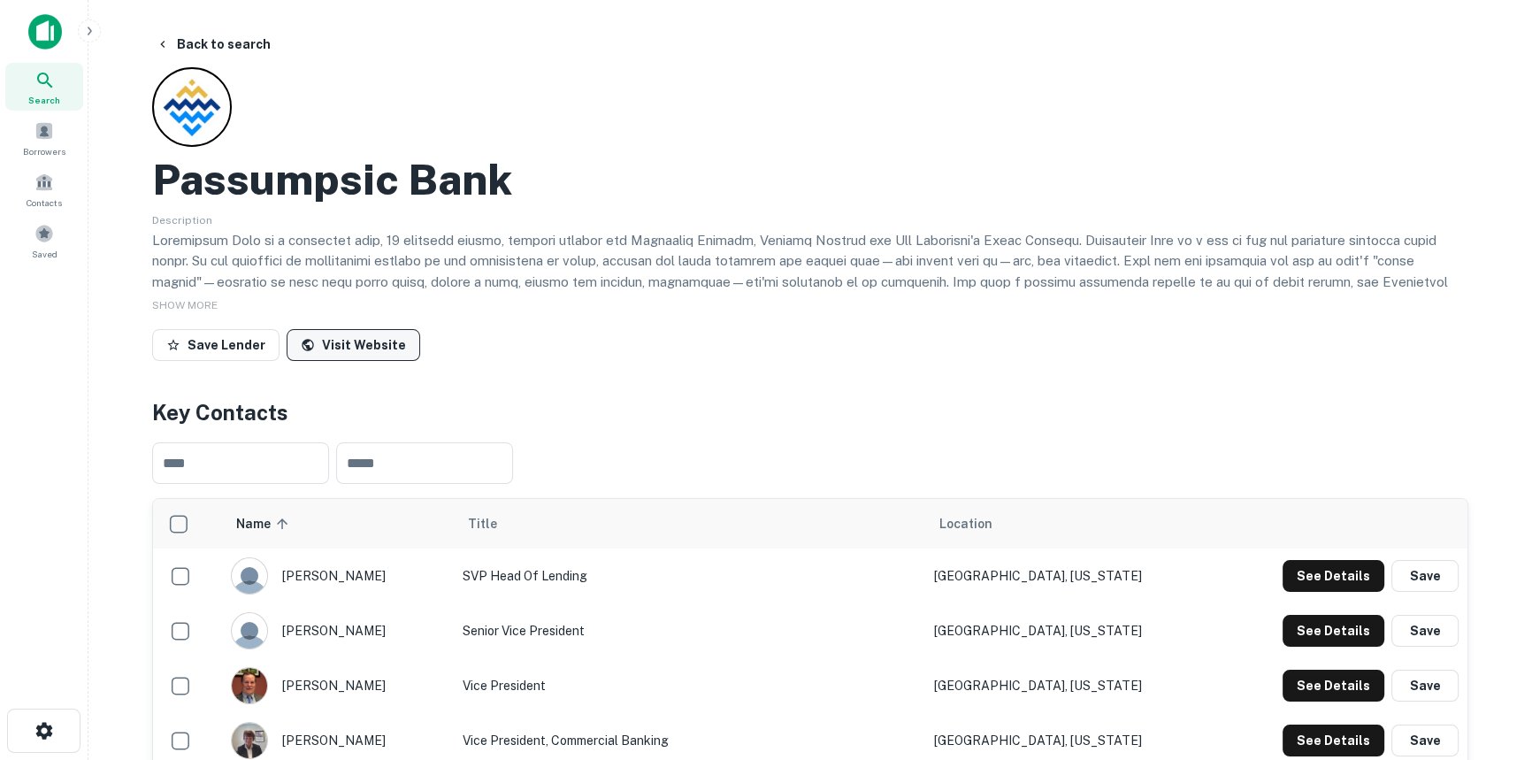
click at [370, 352] on link "Visit Website" at bounding box center [354, 345] width 134 height 32
click at [331, 570] on div "alycia vosinek" at bounding box center [338, 575] width 215 height 37
copy div "vosinek"
